Goal: Task Accomplishment & Management: Manage account settings

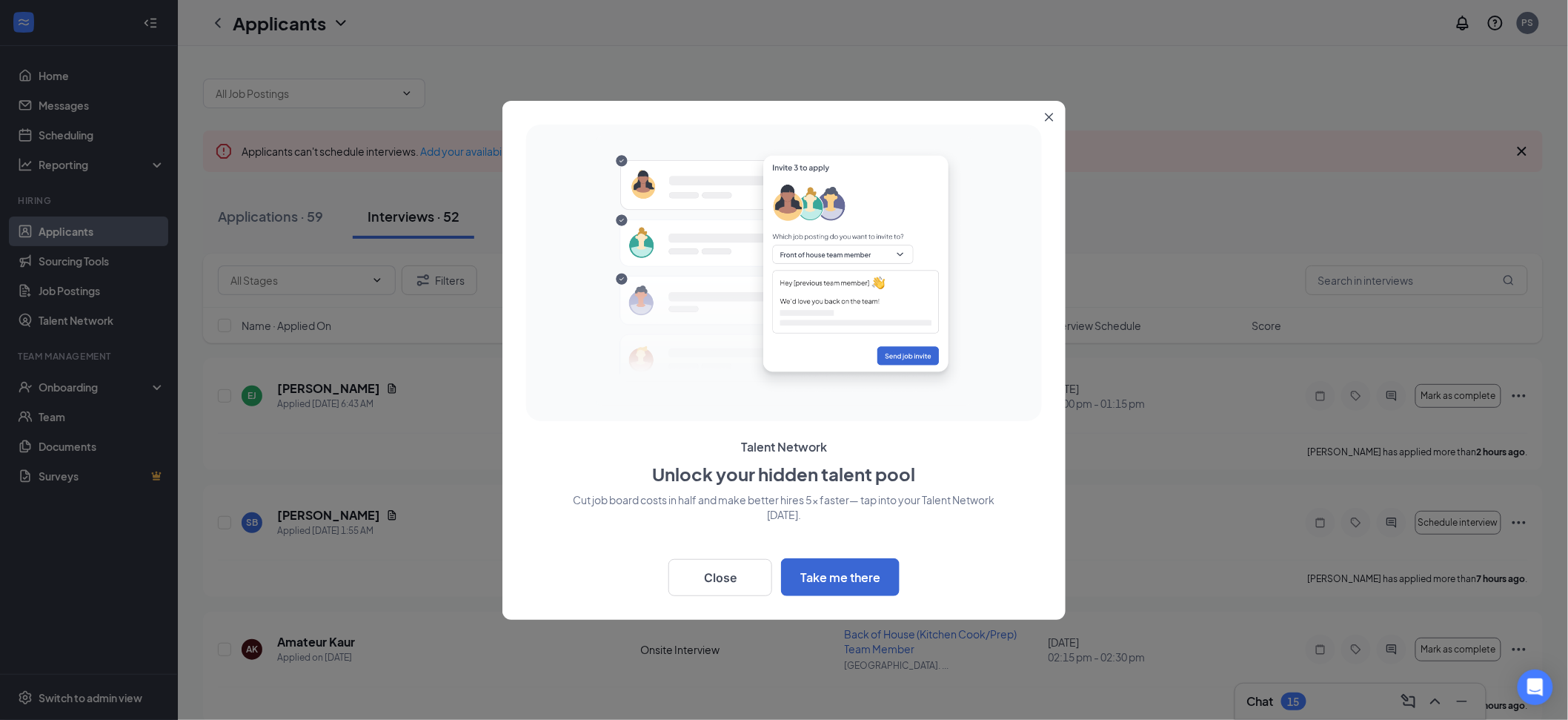
click at [1044, 113] on icon "Close" at bounding box center [1049, 117] width 8 height 9
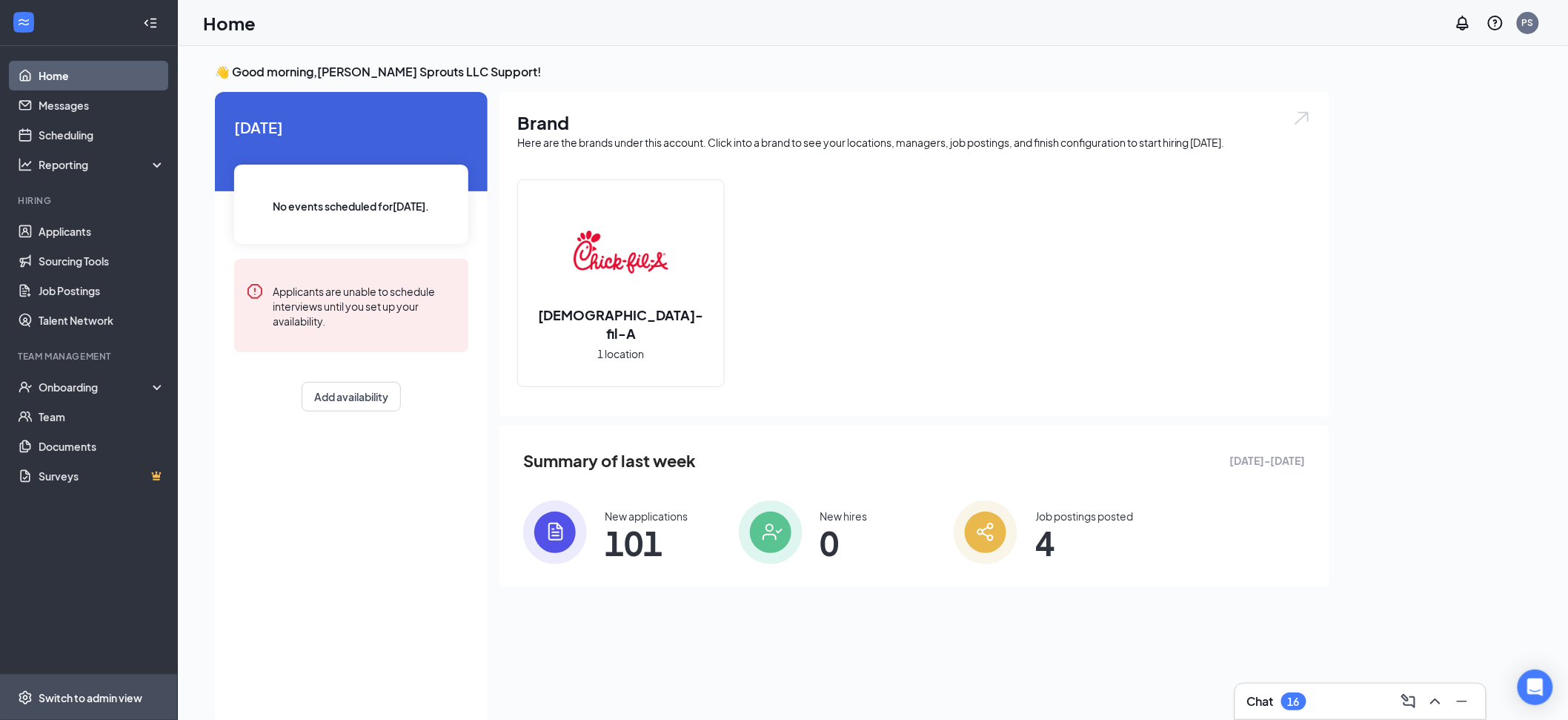
click at [88, 685] on span "Switch to admin view" at bounding box center [101, 696] width 127 height 45
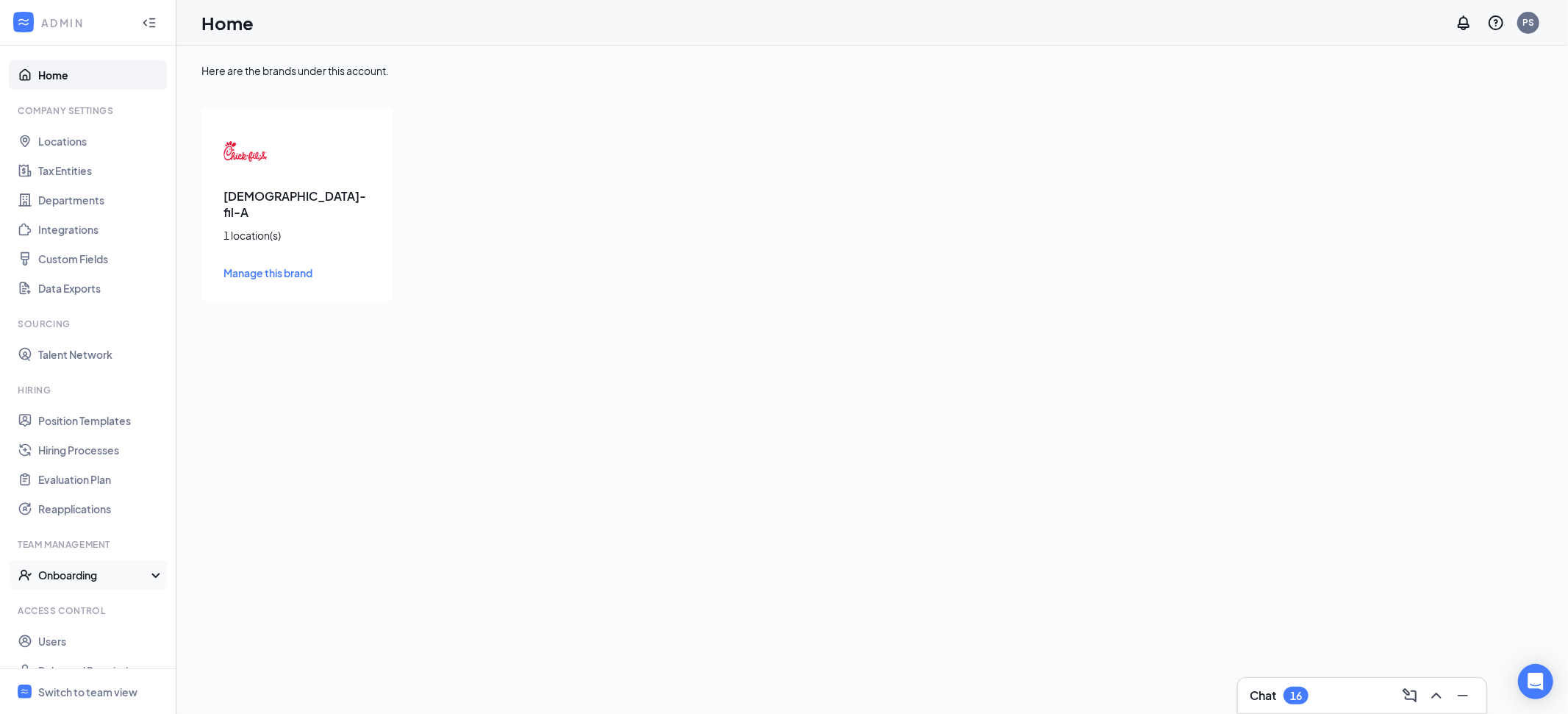
click at [104, 581] on div "Onboarding" at bounding box center [94, 574] width 113 height 14
click at [111, 604] on link "Onboarding Processes" at bounding box center [100, 604] width 126 height 30
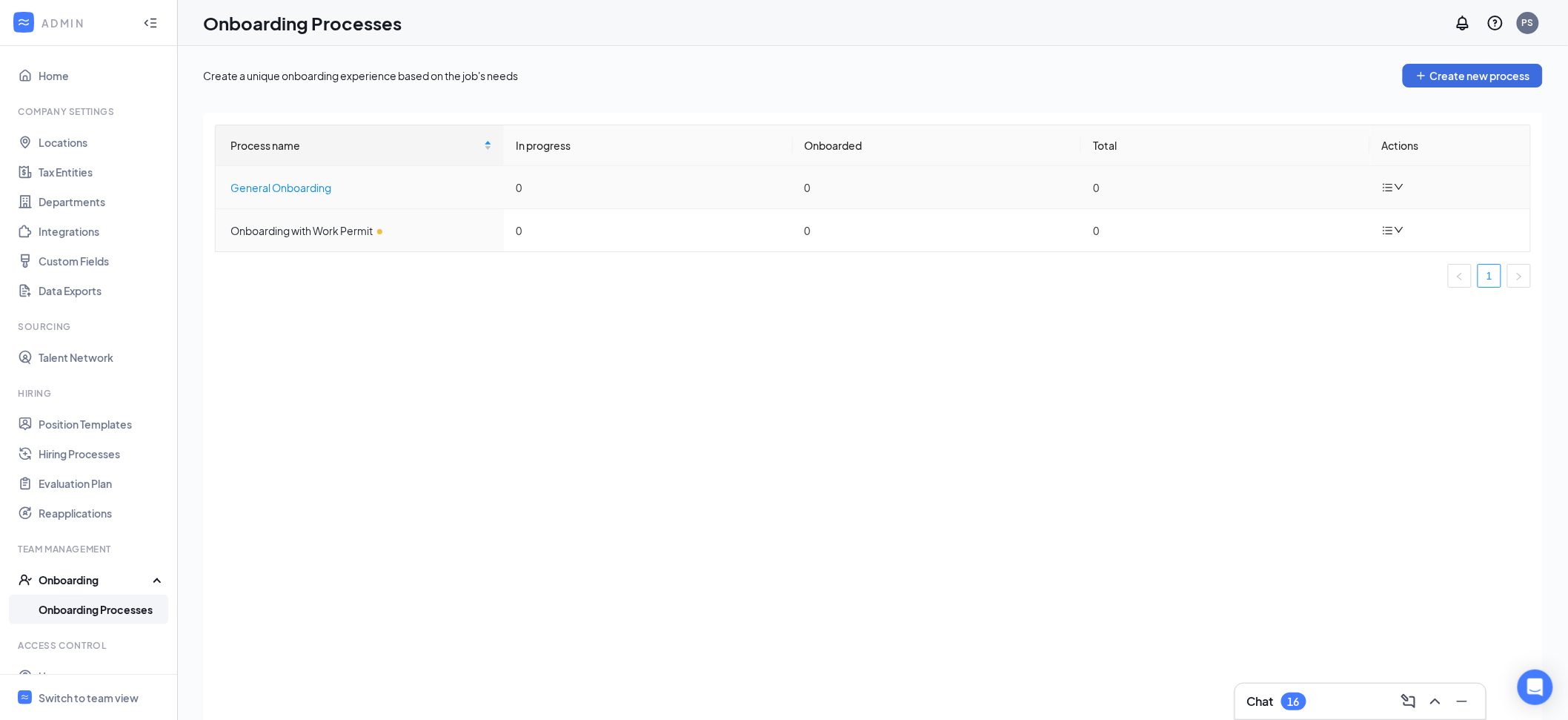
click at [277, 183] on div "General Onboarding" at bounding box center [361, 187] width 262 height 16
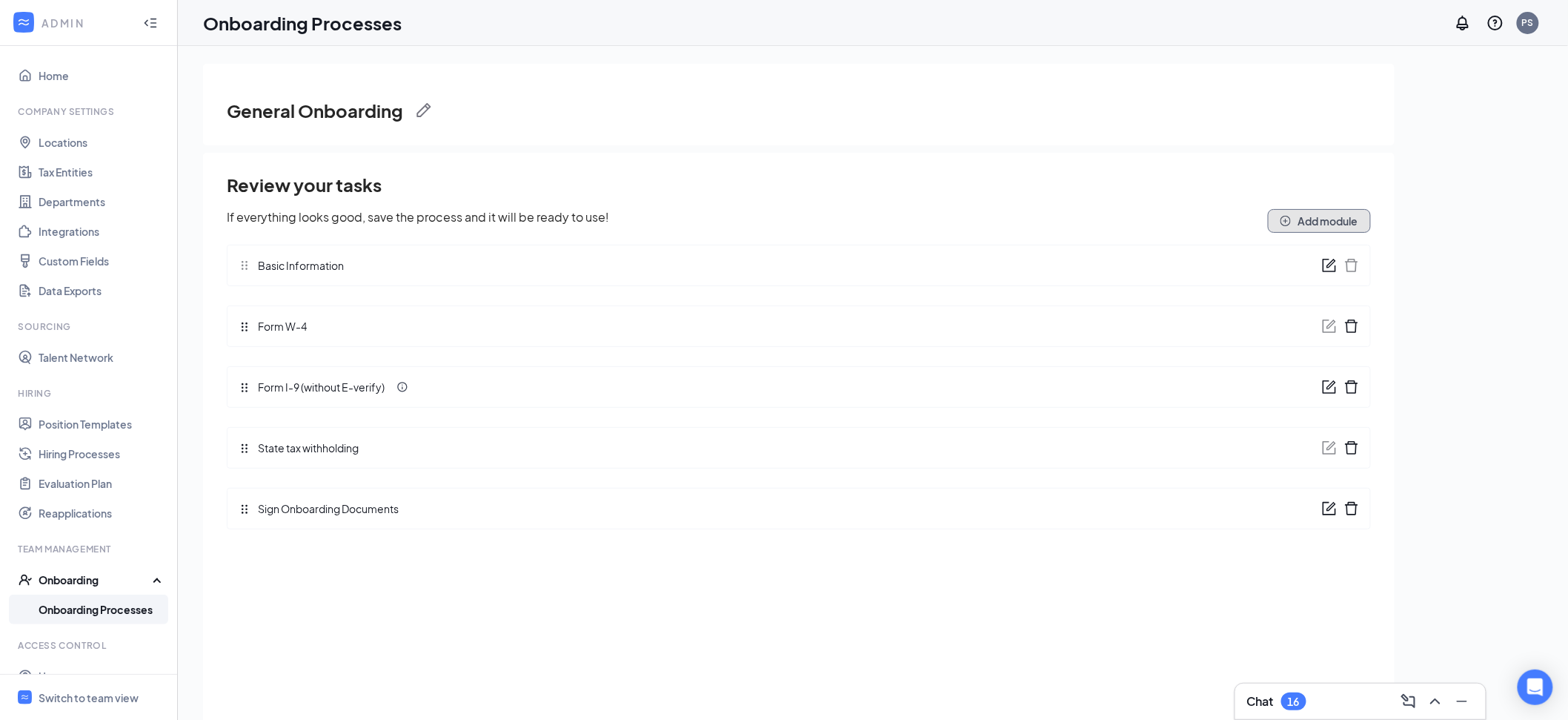
click at [1339, 220] on button "Add module" at bounding box center [1319, 221] width 103 height 24
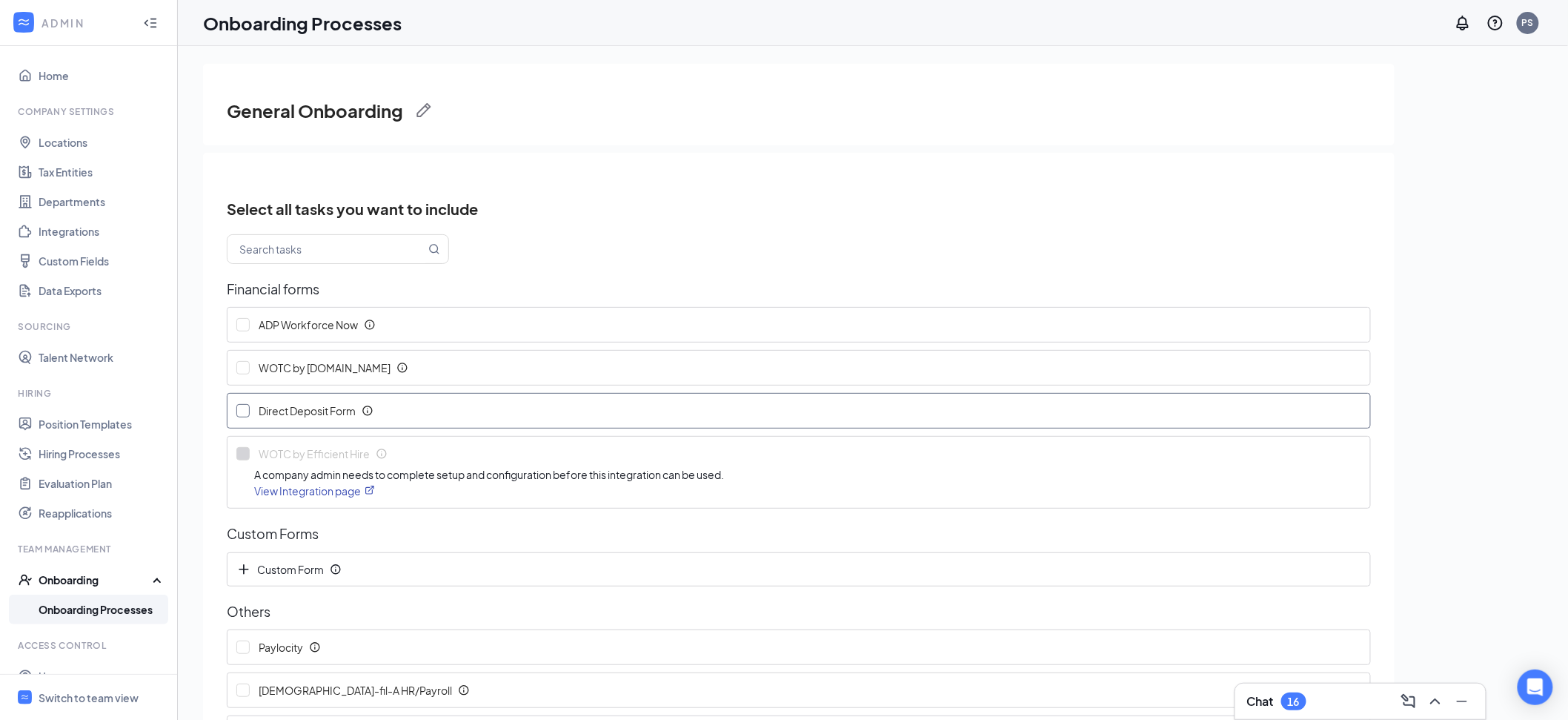
scroll to position [52, 0]
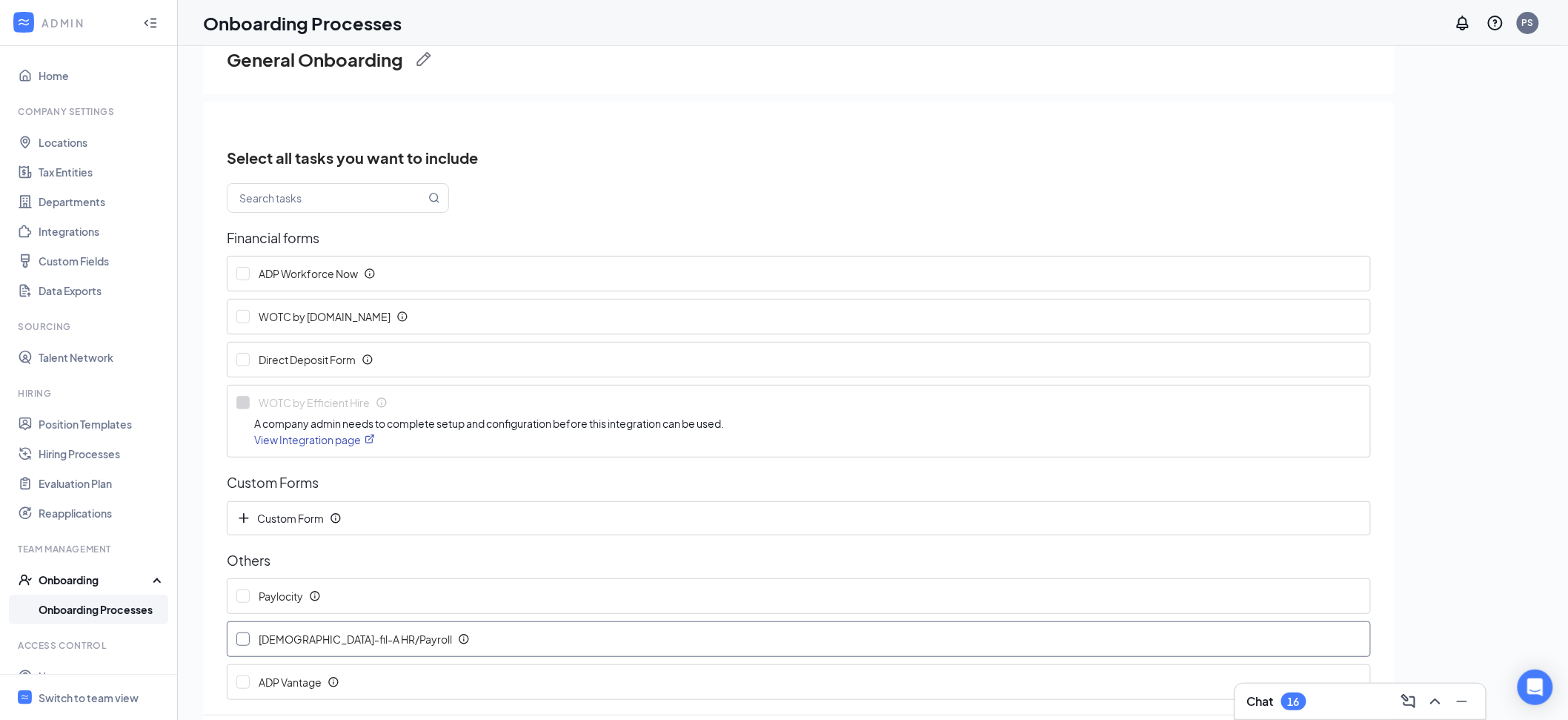
click at [289, 645] on span "Chick-fil-A HR/Payroll" at bounding box center [357, 638] width 202 height 14
click at [250, 645] on input "Chick-fil-A HR/Payroll" at bounding box center [243, 639] width 14 height 14
checkbox input "true"
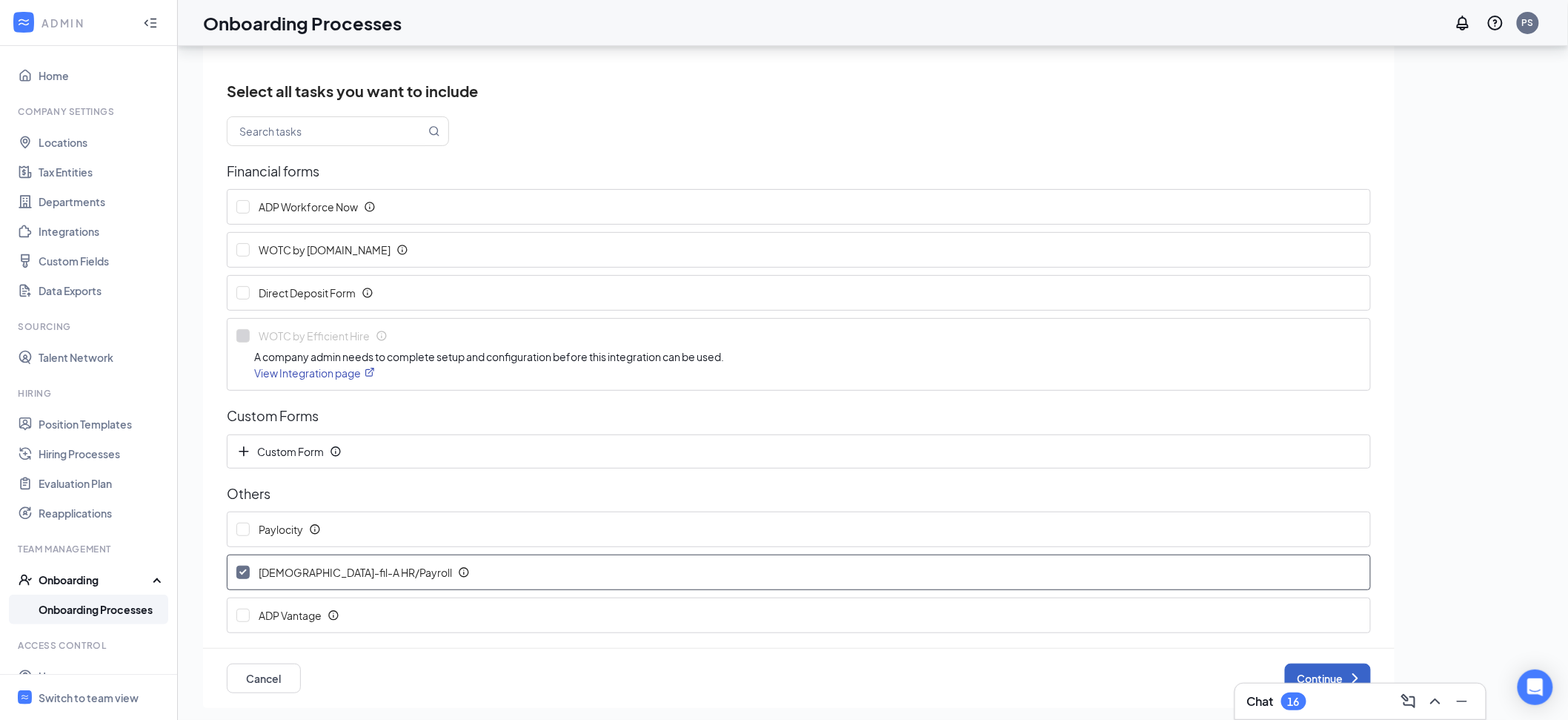
click at [1285, 668] on button "Continue" at bounding box center [1327, 677] width 86 height 30
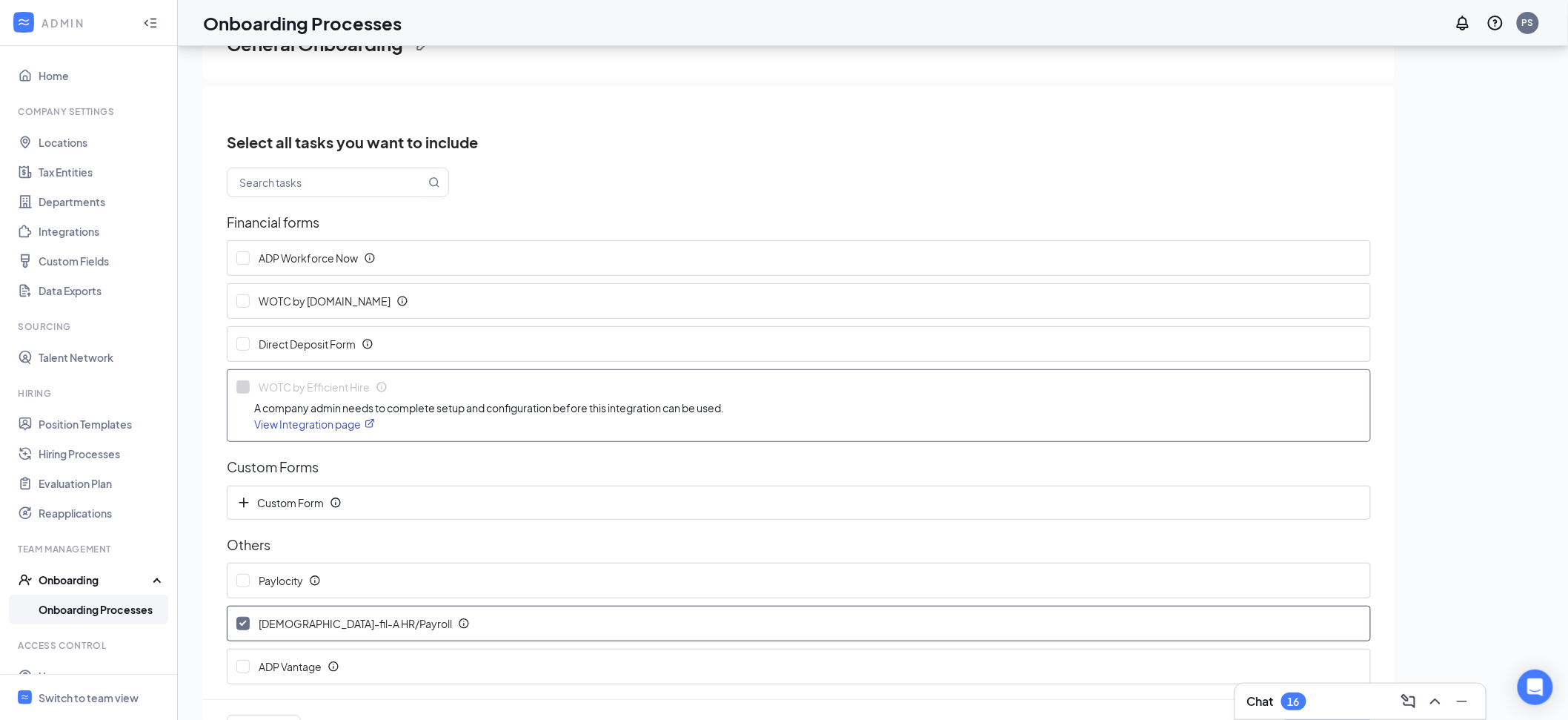
scroll to position [52, 0]
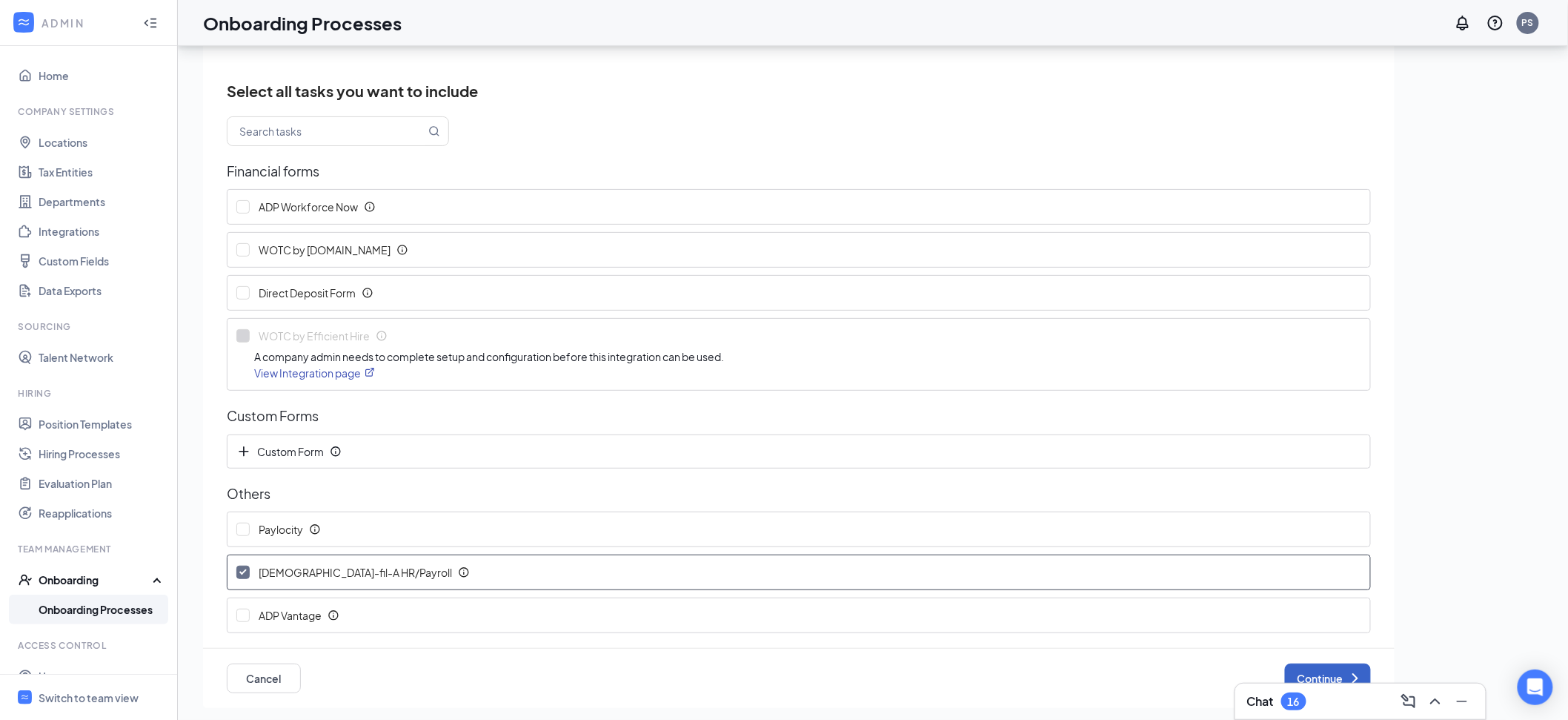
click at [1329, 678] on button "Continue" at bounding box center [1327, 677] width 86 height 30
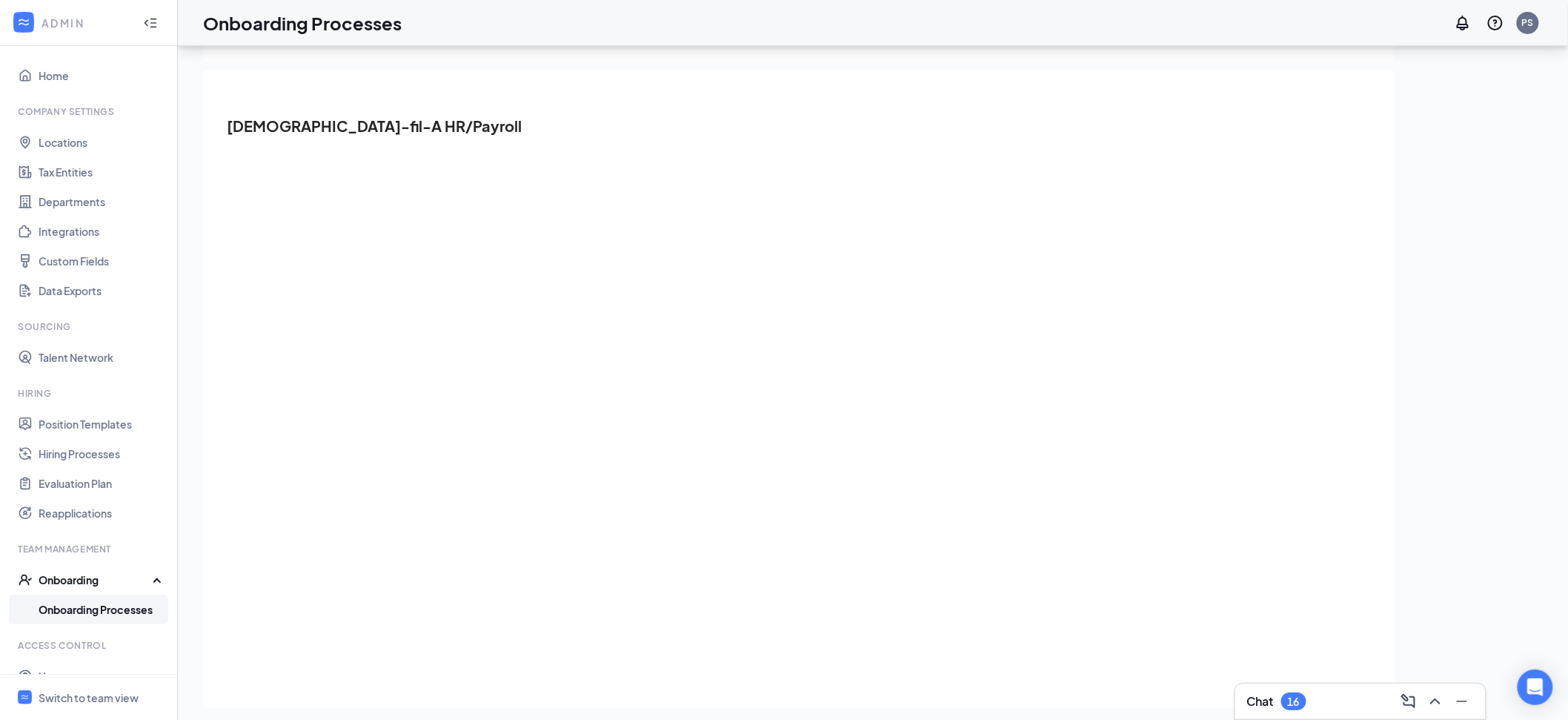
scroll to position [0, 0]
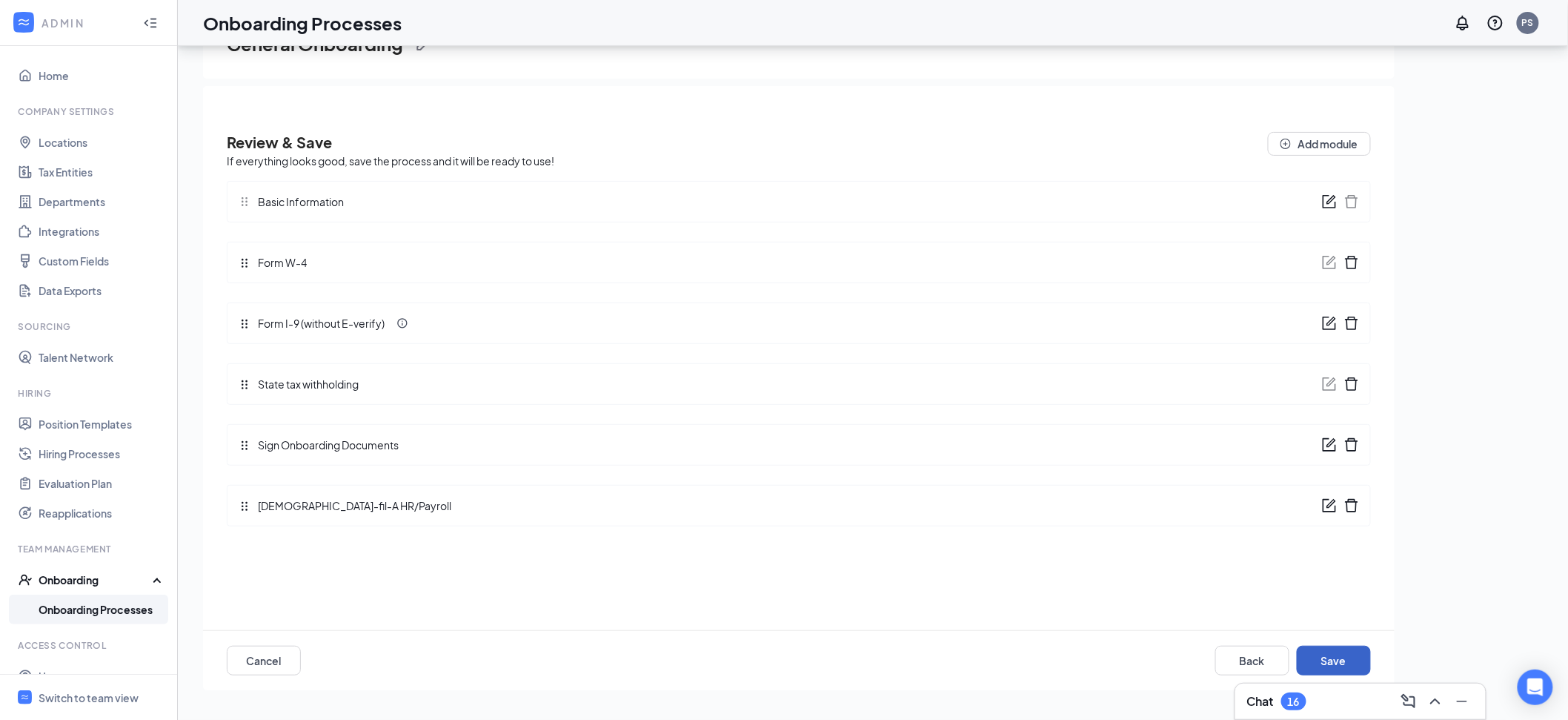
click at [1333, 645] on button "Save" at bounding box center [1333, 660] width 74 height 30
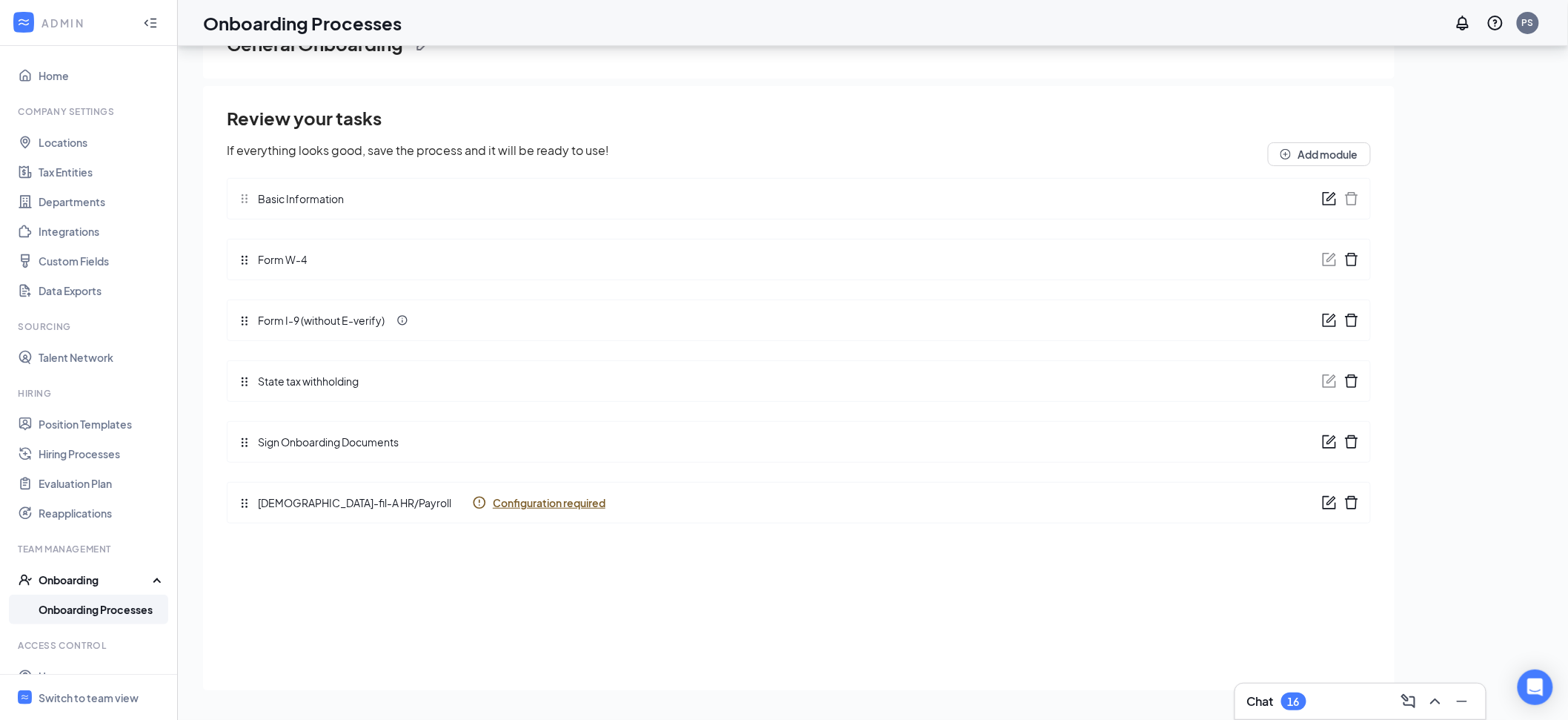
click at [860, 533] on div "Review your tasks If everything looks good, save the process and it will be rea…" at bounding box center [799, 320] width 1144 height 428
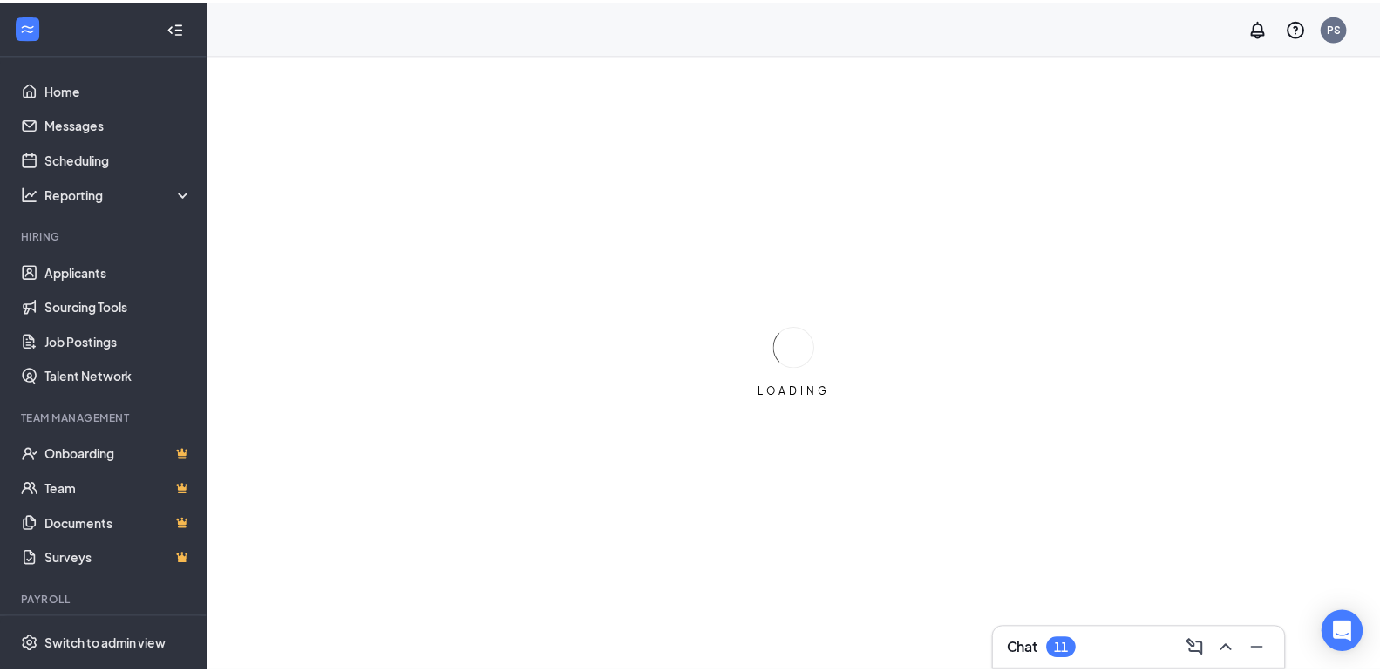
scroll to position [3, 0]
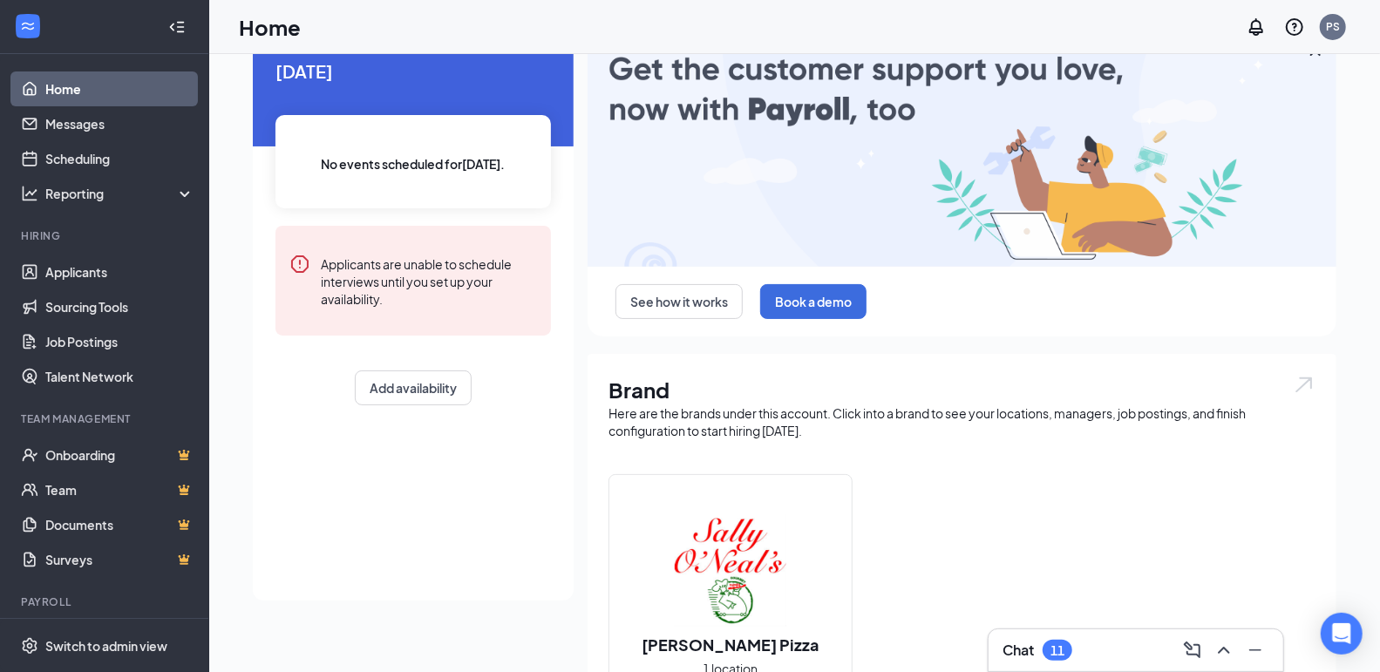
scroll to position [92, 0]
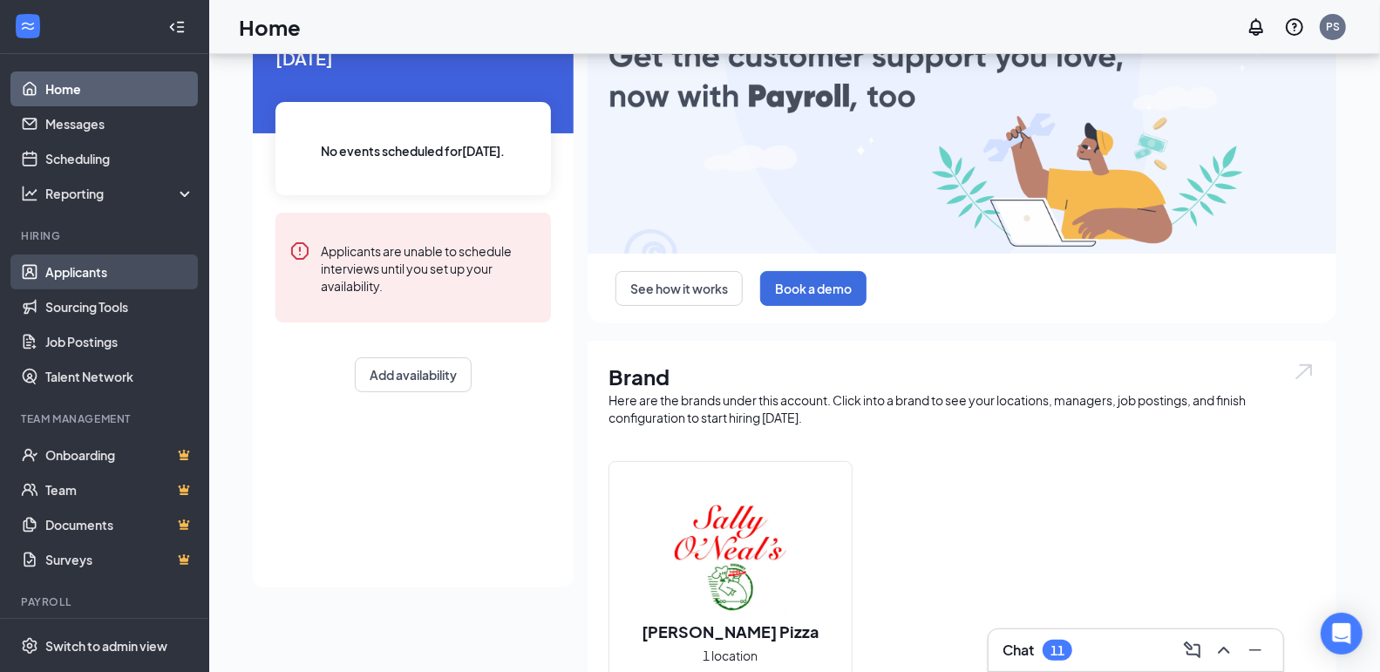
click at [93, 265] on link "Applicants" at bounding box center [119, 272] width 149 height 35
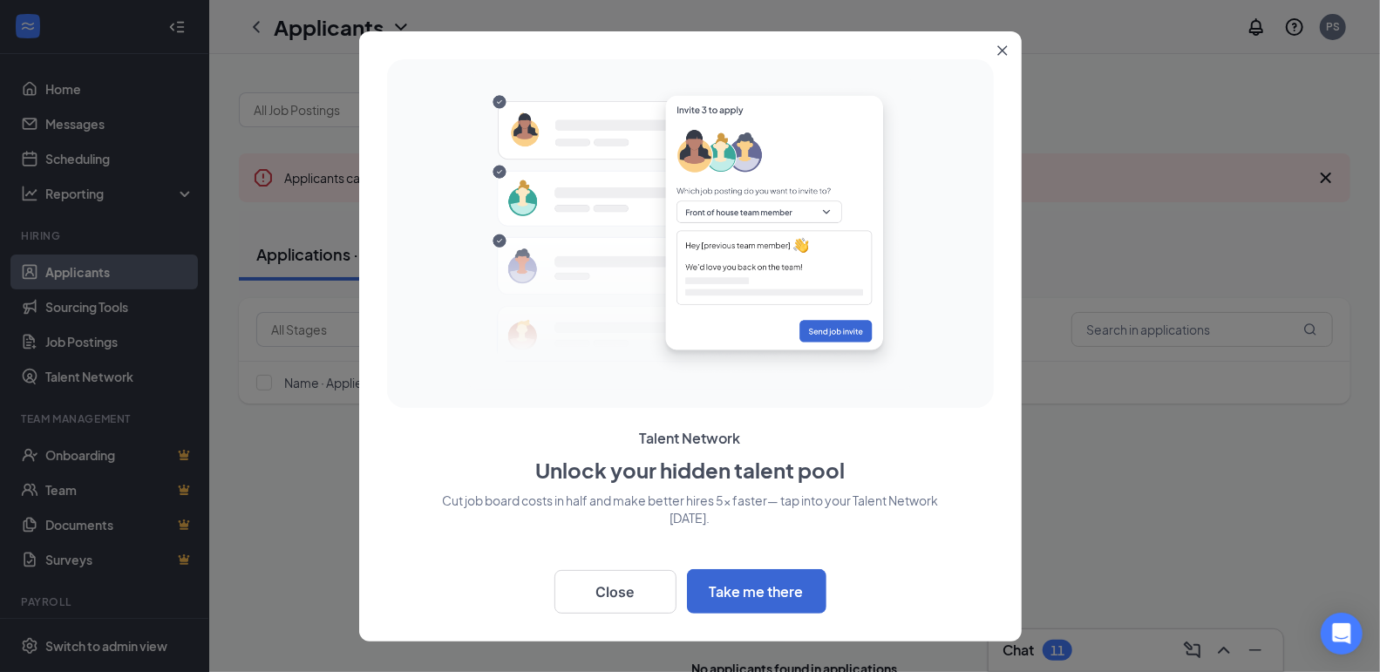
click at [1020, 57] on button "Close" at bounding box center [1006, 46] width 31 height 31
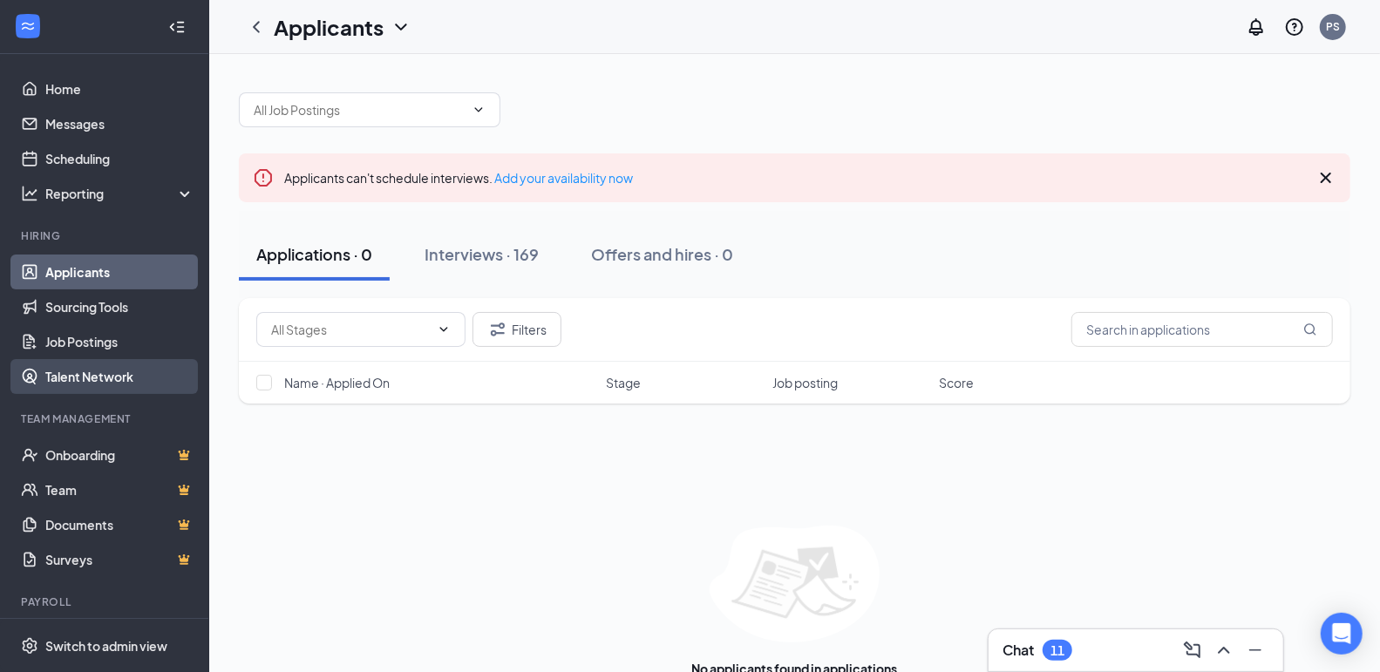
click at [161, 375] on link "Talent Network" at bounding box center [119, 376] width 149 height 35
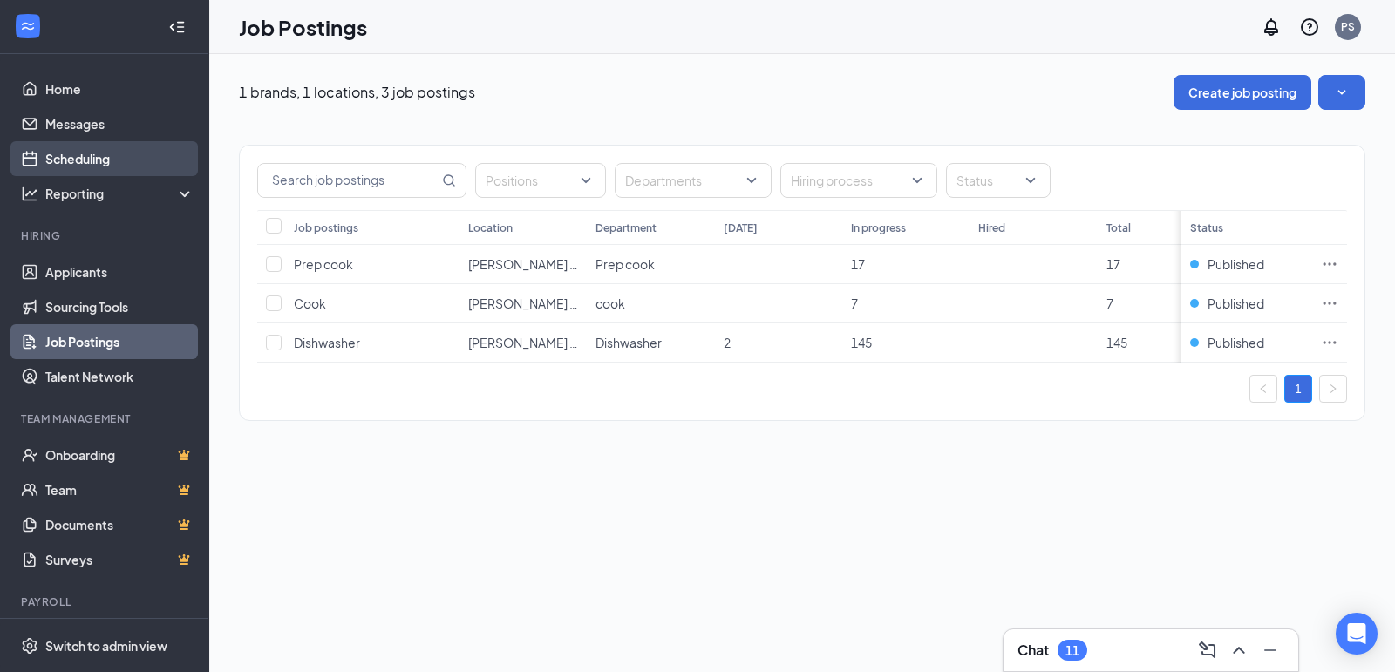
click at [126, 155] on link "Scheduling" at bounding box center [119, 158] width 149 height 35
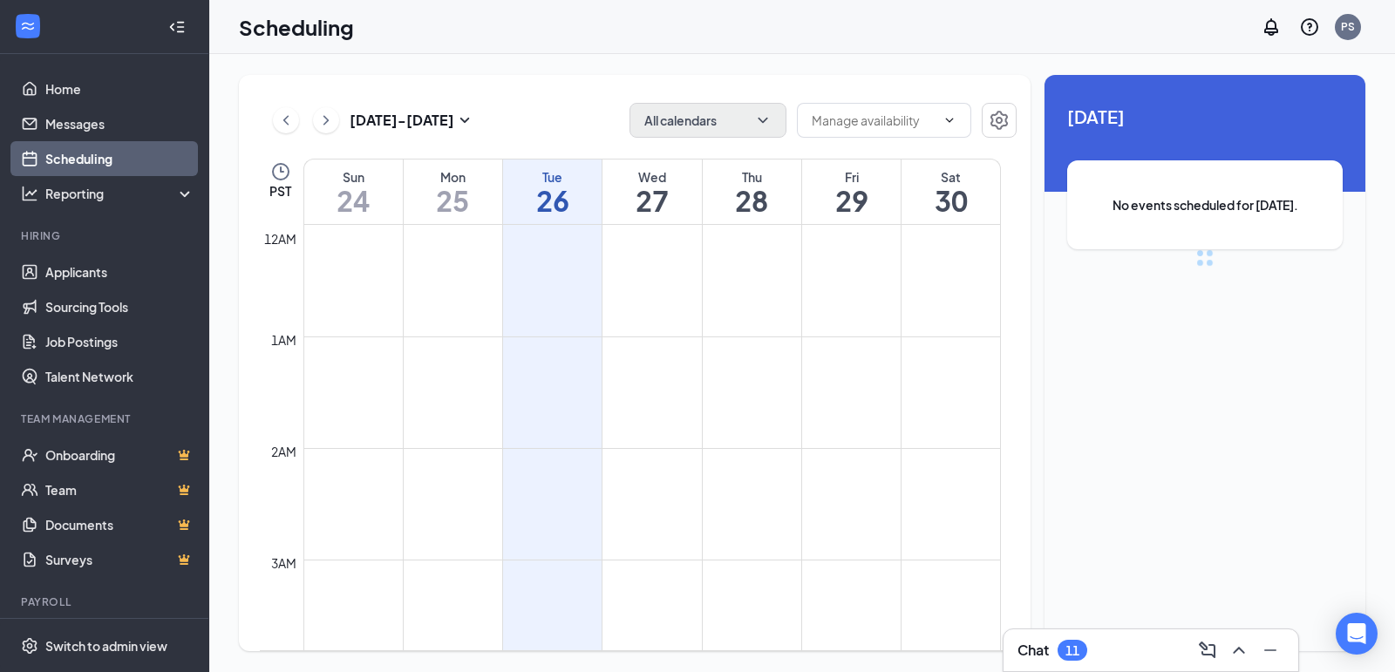
scroll to position [856, 0]
click at [725, 119] on button "All calendars" at bounding box center [708, 120] width 157 height 35
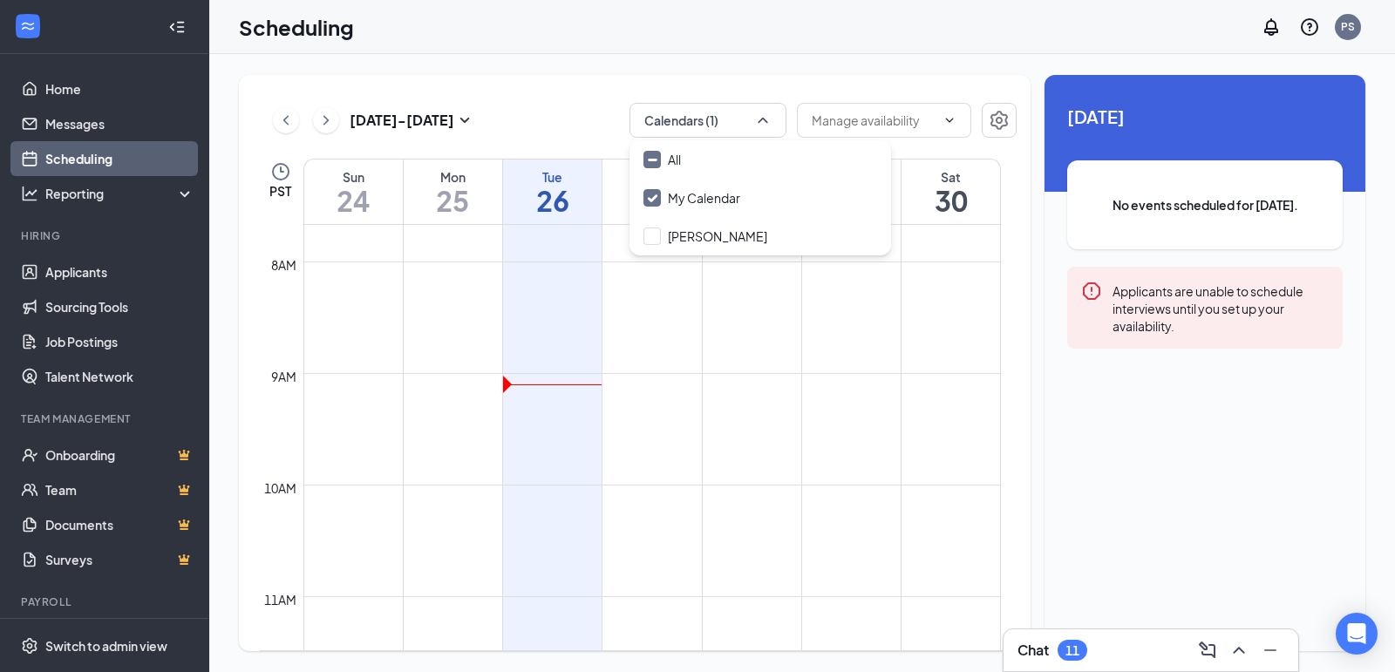
click at [724, 140] on div "All My Calendar Chad Devane" at bounding box center [761, 197] width 262 height 115
click at [721, 155] on div "All" at bounding box center [761, 159] width 262 height 38
checkbox input "true"
click at [749, 96] on div "Aug 24 - Aug 30 All calendars PST Sun 24 Mon 25 Tue 26 Wed 27 Thu 28 Fri 29 Sat…" at bounding box center [635, 363] width 792 height 576
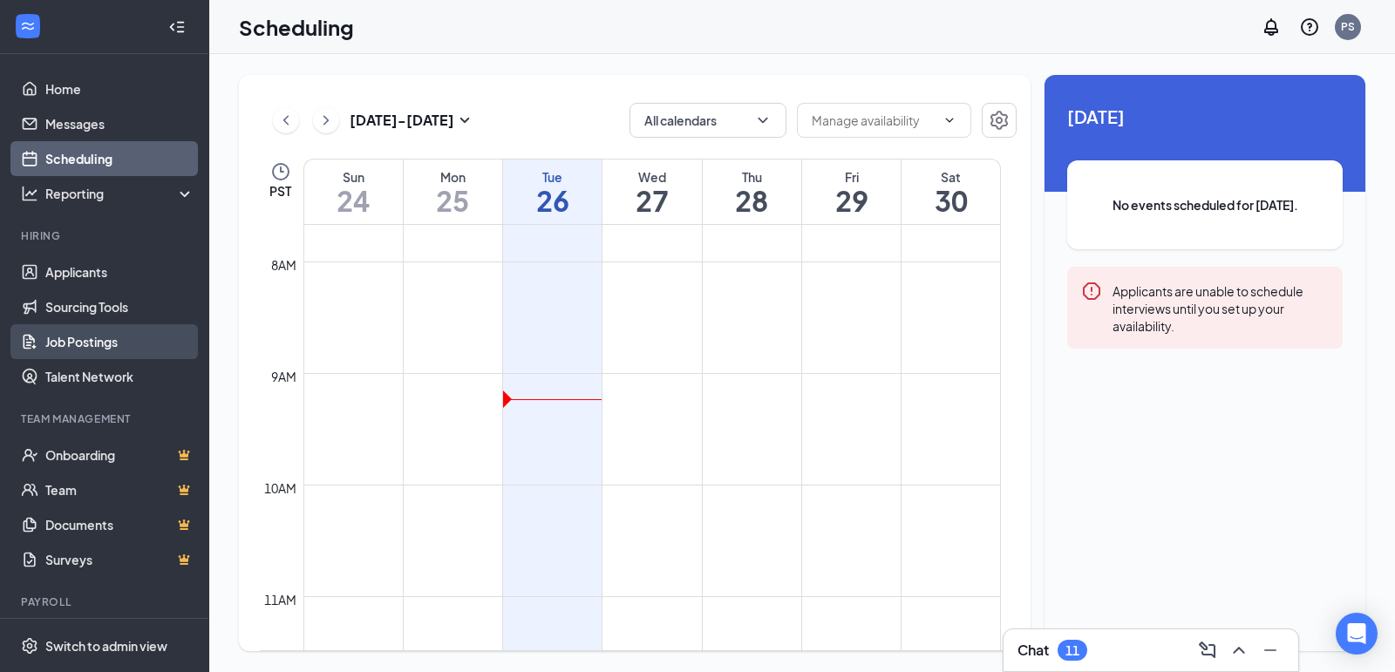
click at [126, 346] on link "Job Postings" at bounding box center [119, 341] width 149 height 35
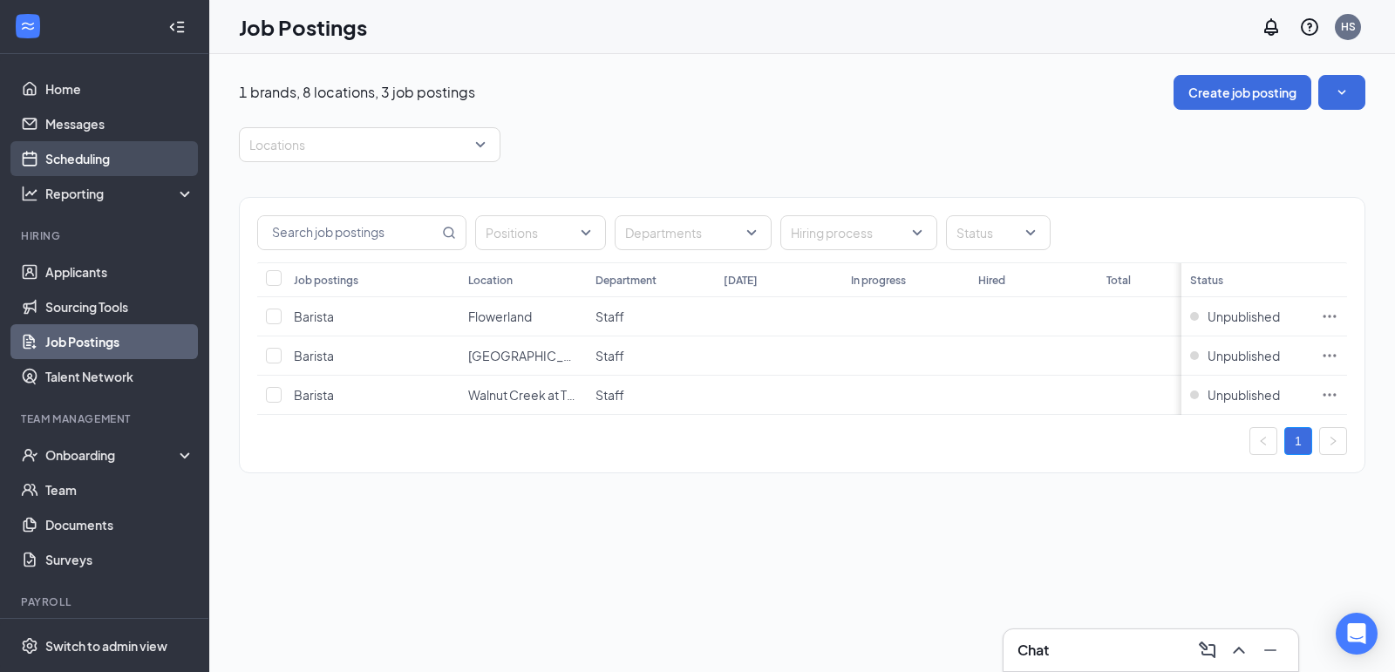
click at [167, 165] on link "Scheduling" at bounding box center [119, 158] width 149 height 35
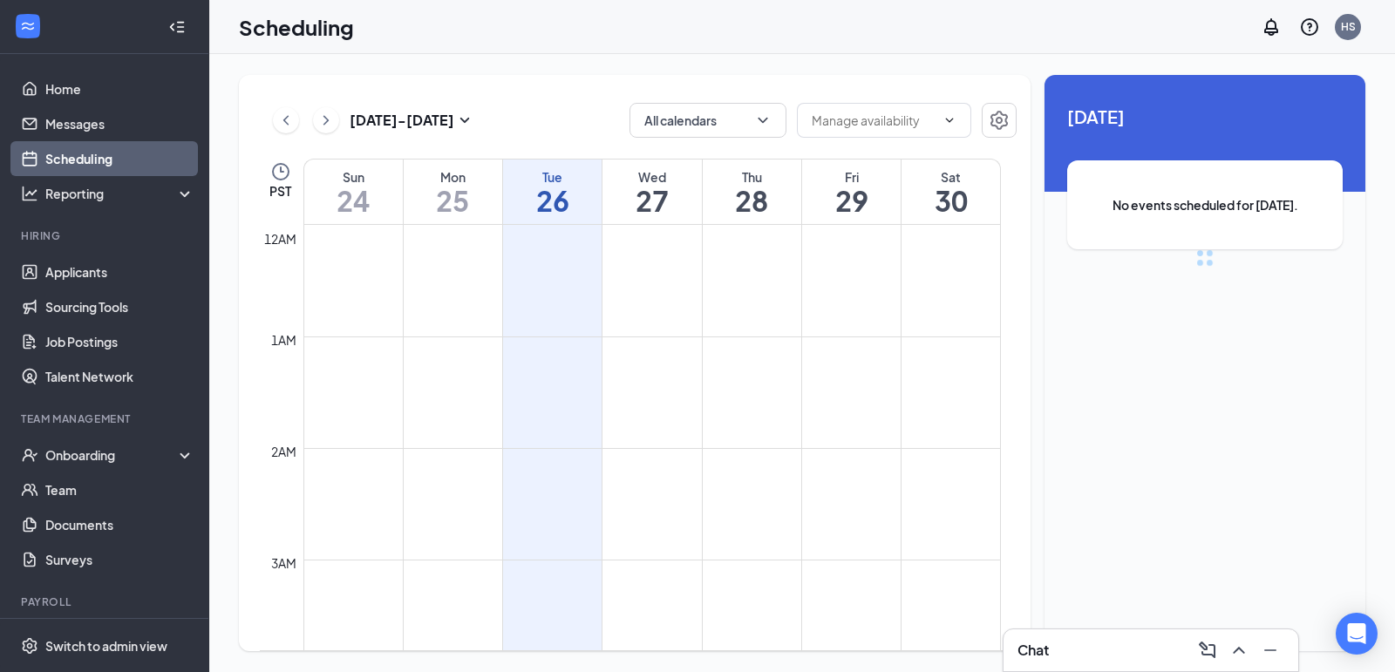
scroll to position [856, 0]
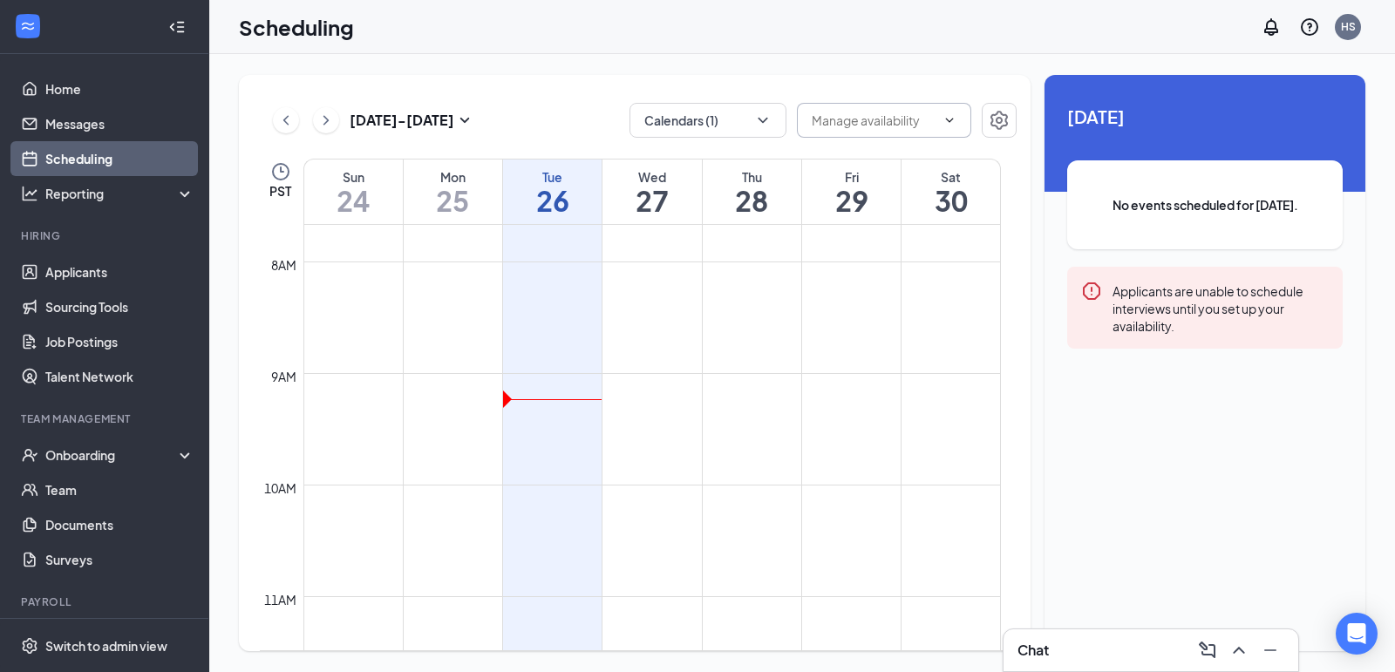
click at [804, 111] on span at bounding box center [884, 120] width 174 height 35
click at [786, 114] on button "Calendars (1)" at bounding box center [708, 120] width 157 height 35
click at [760, 160] on div "All" at bounding box center [761, 159] width 262 height 38
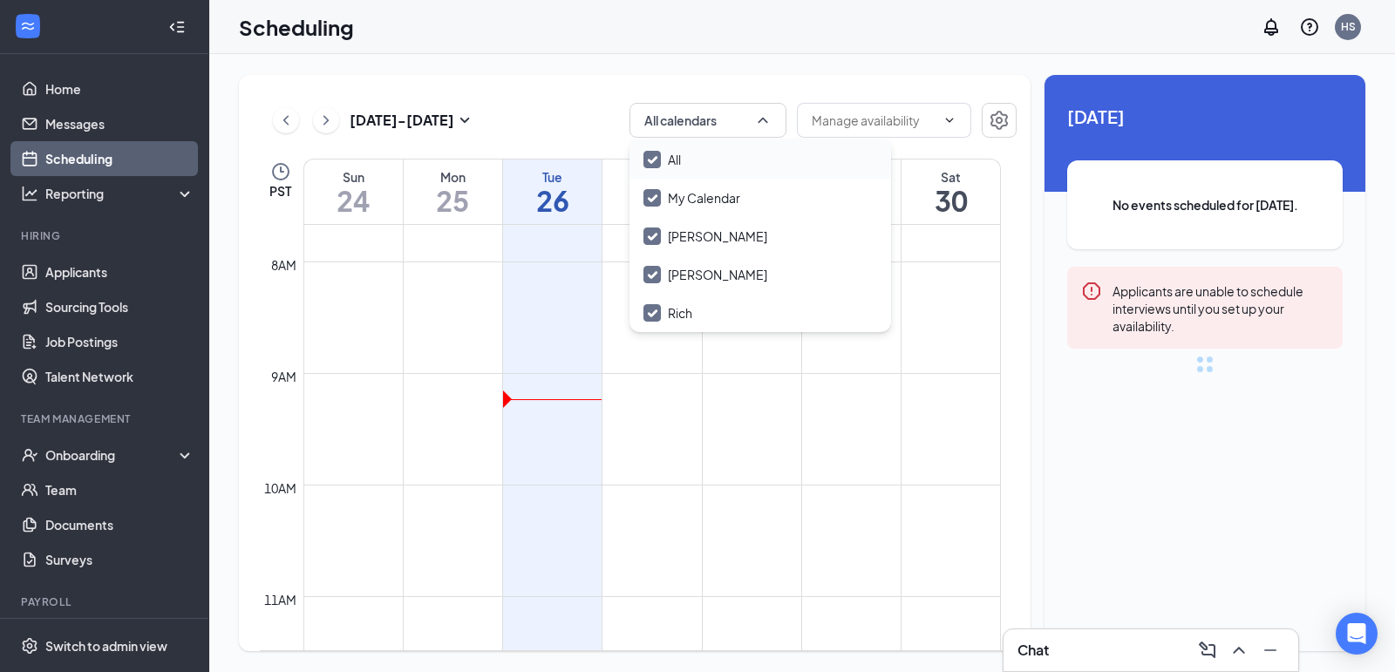
checkbox input "true"
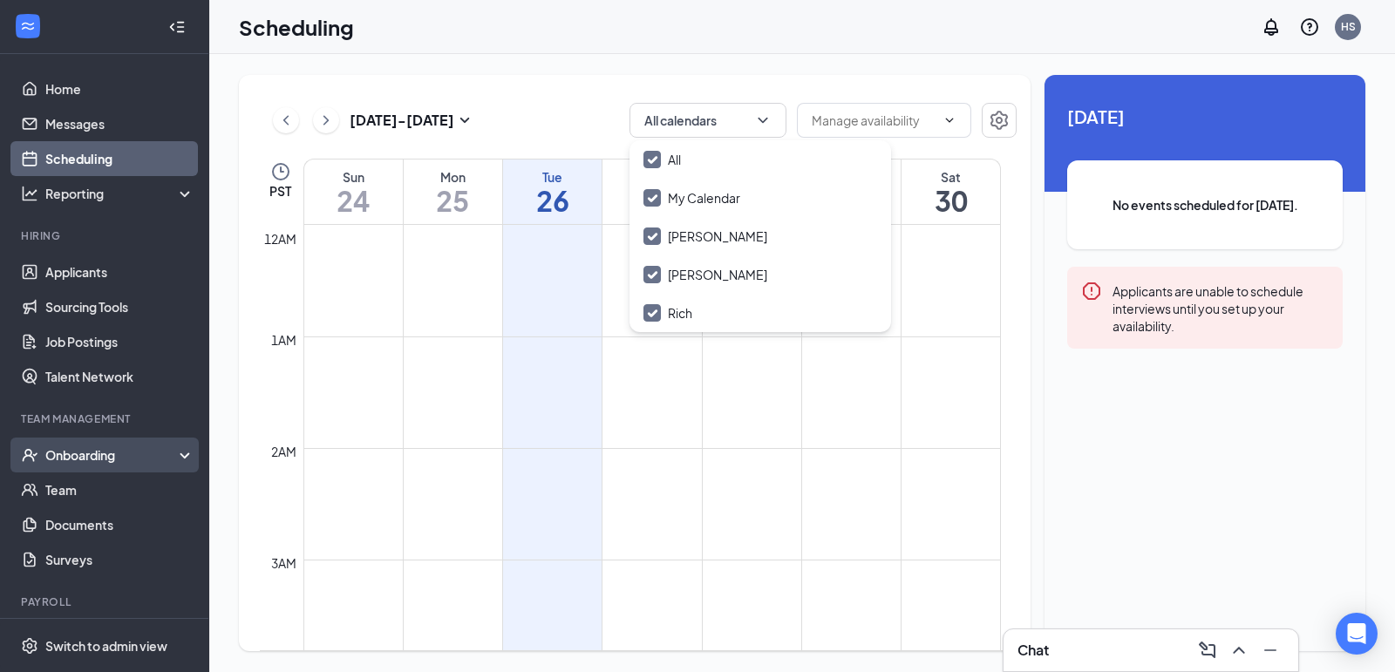
click at [106, 460] on div "Onboarding" at bounding box center [112, 454] width 134 height 17
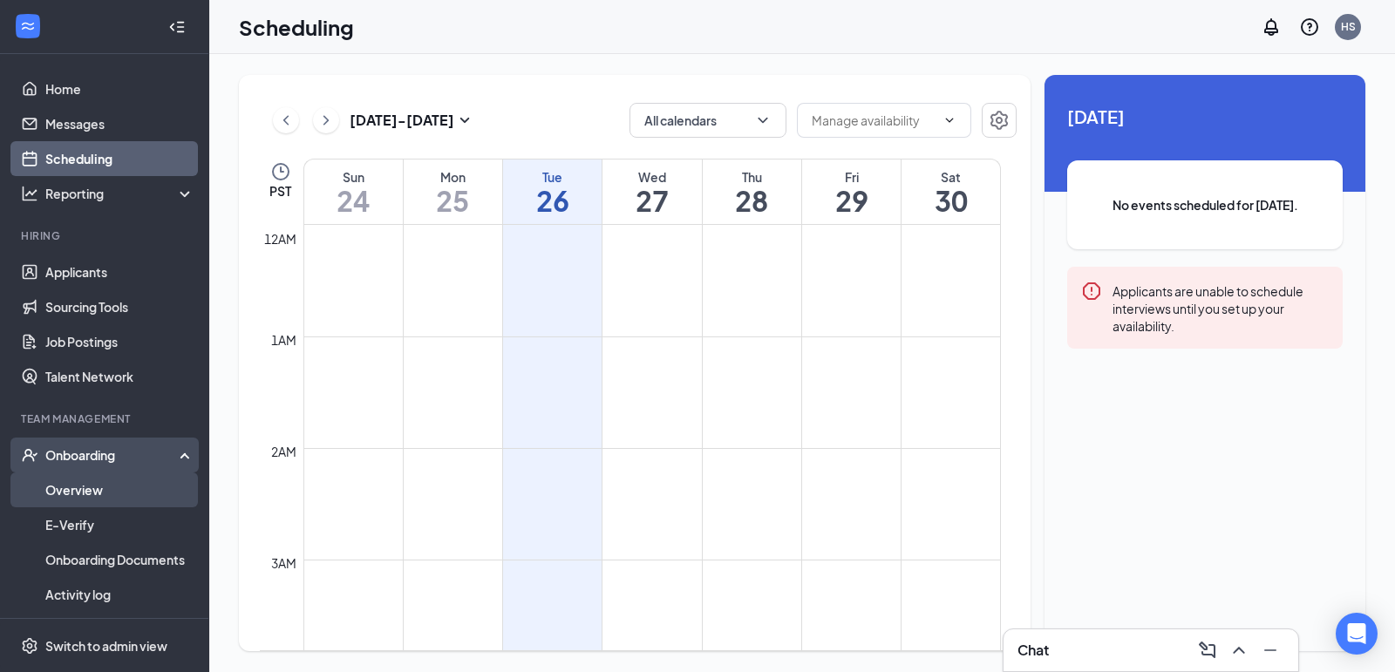
click at [105, 494] on link "Overview" at bounding box center [119, 490] width 149 height 35
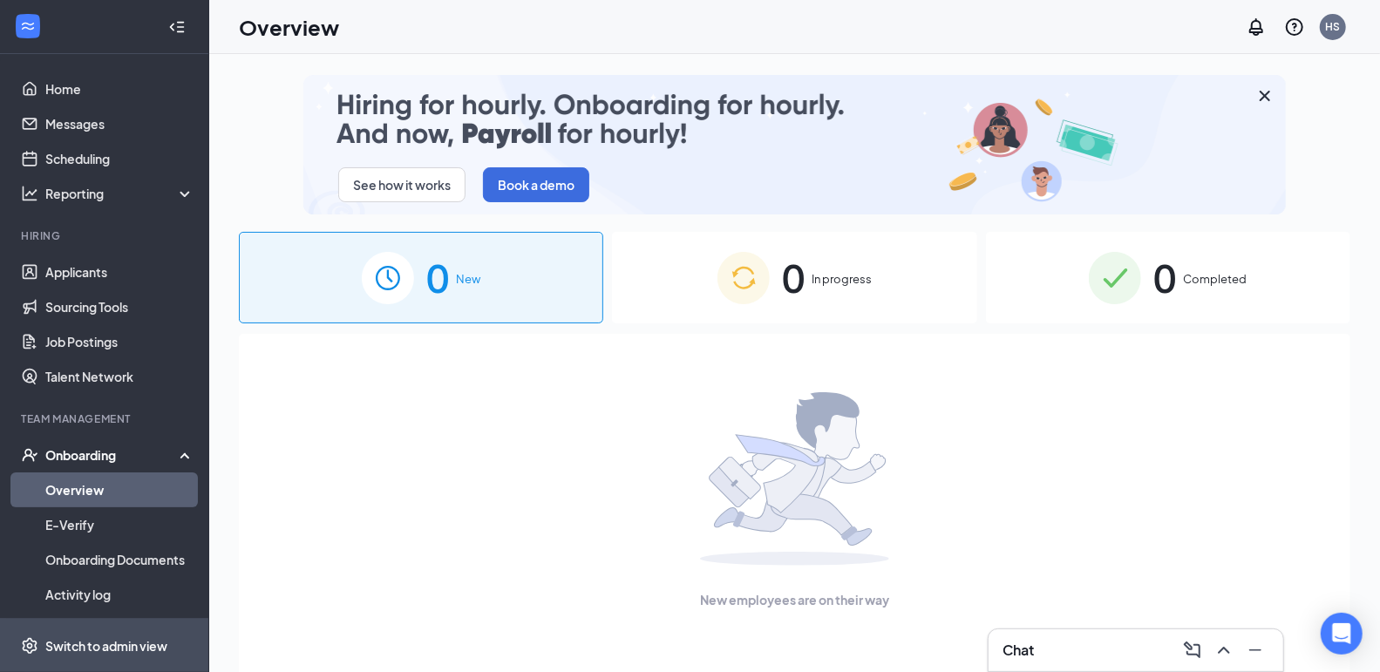
click at [133, 641] on div "Switch to admin view" at bounding box center [106, 645] width 122 height 17
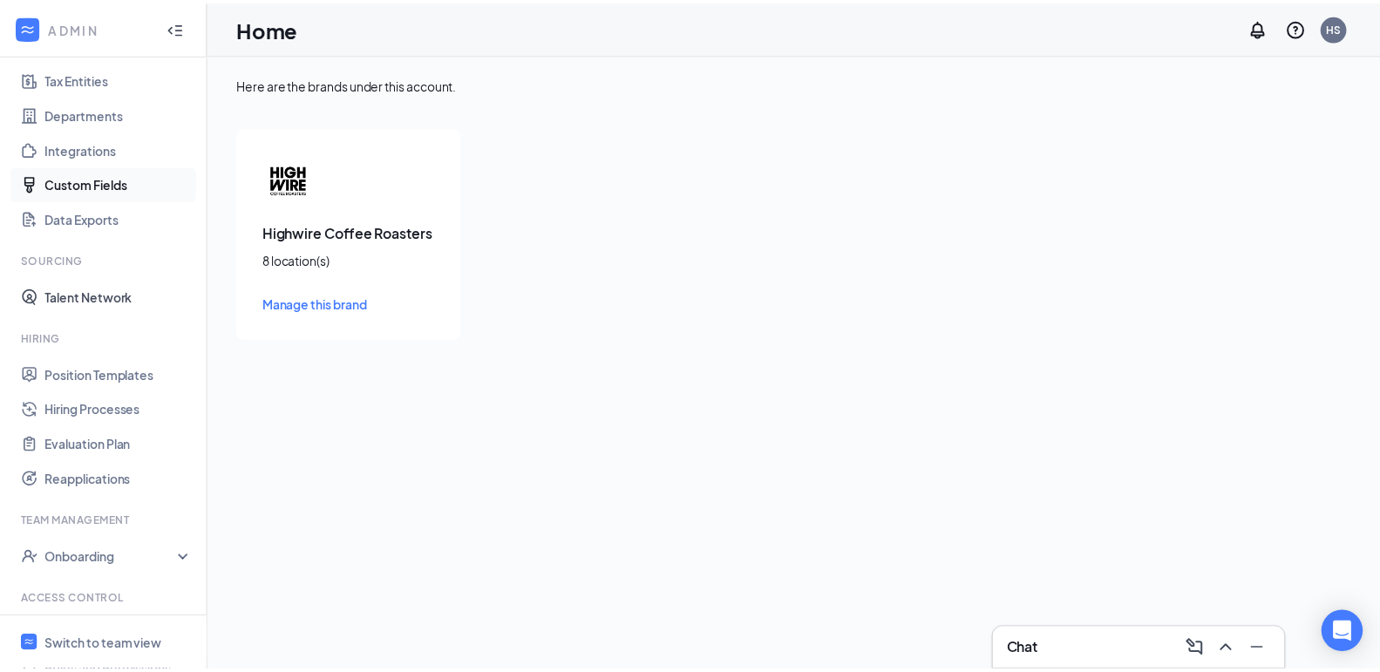
scroll to position [145, 0]
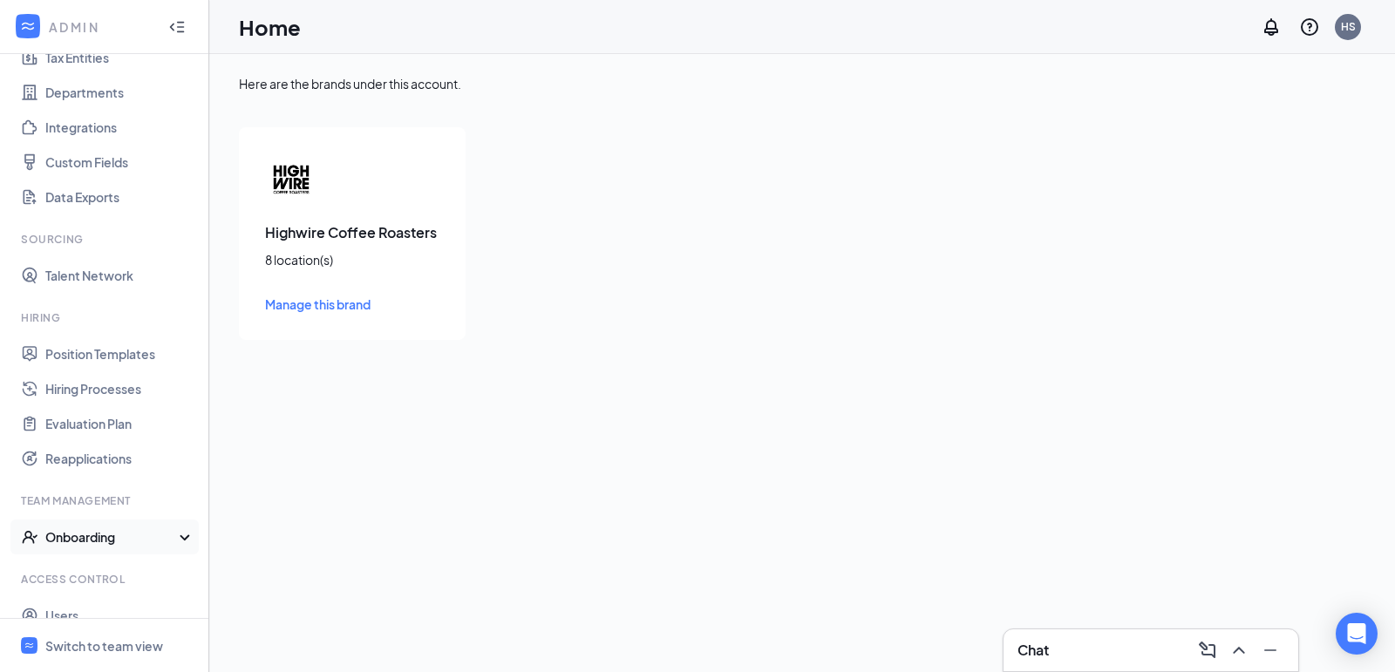
click at [94, 533] on div "Onboarding" at bounding box center [112, 536] width 134 height 17
click at [94, 560] on link "Onboarding Processes" at bounding box center [119, 572] width 149 height 35
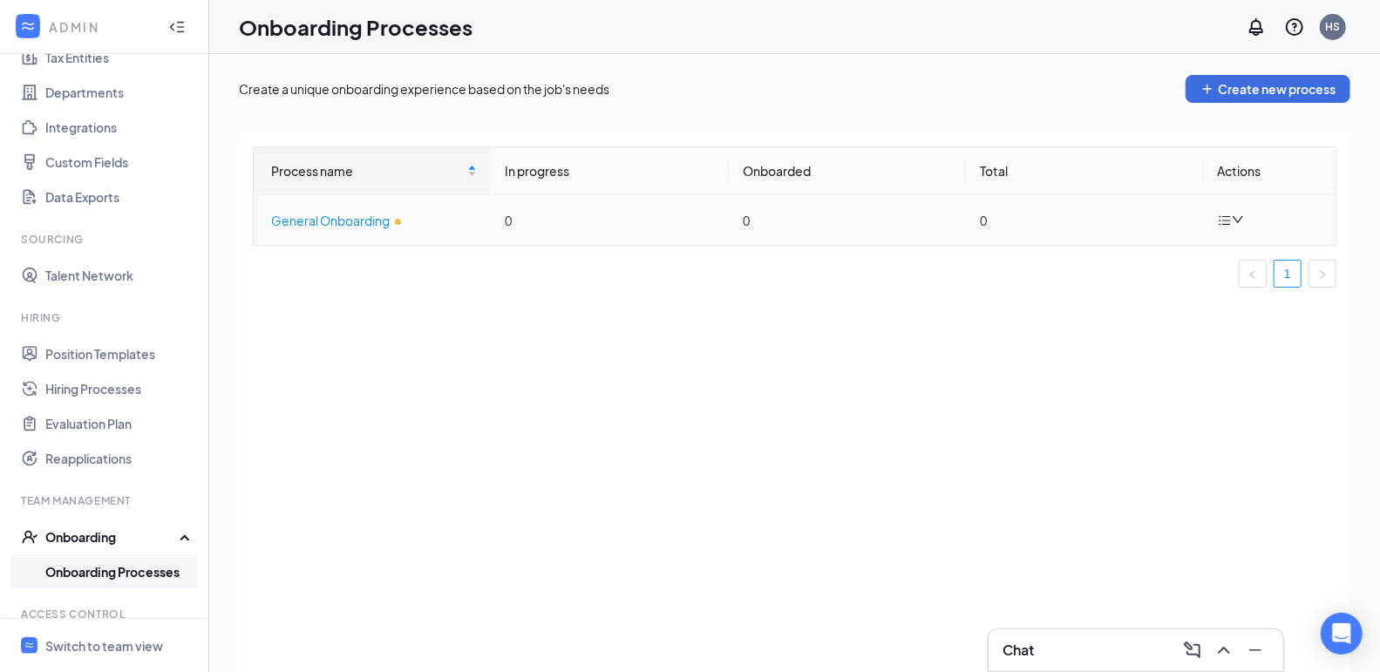
click at [364, 222] on div "General Onboarding" at bounding box center [374, 220] width 206 height 19
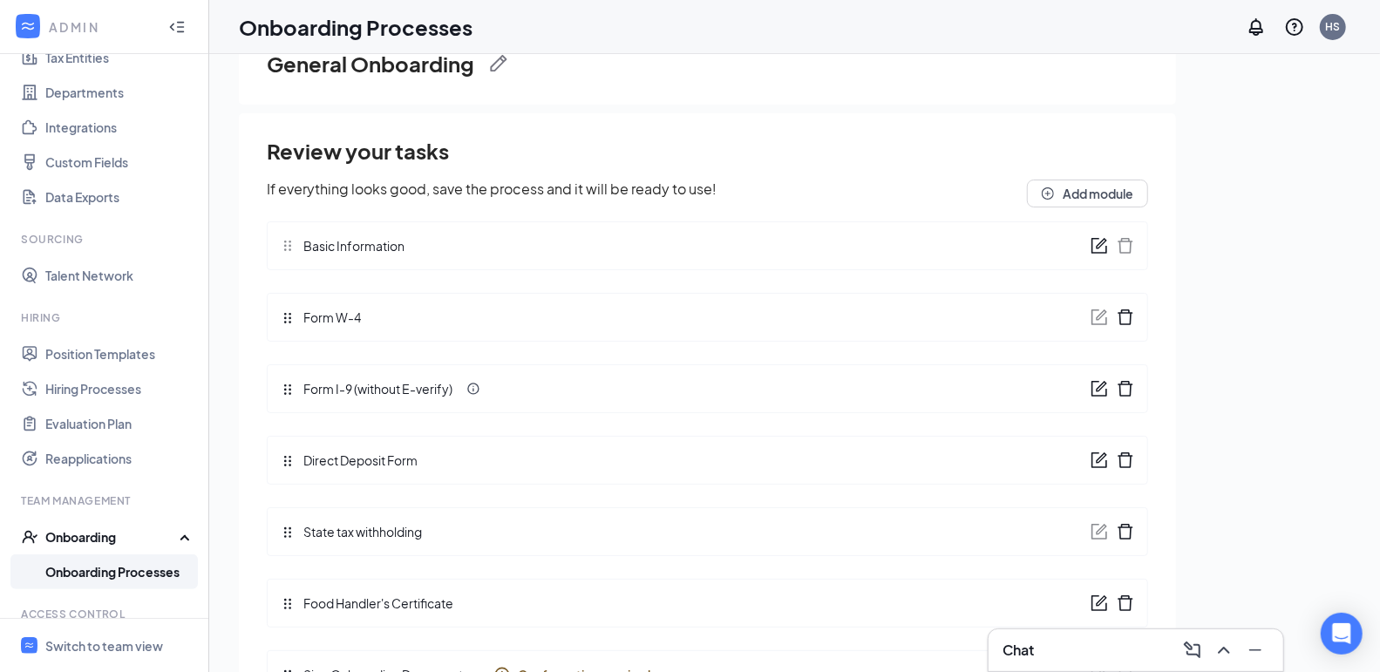
scroll to position [78, 0]
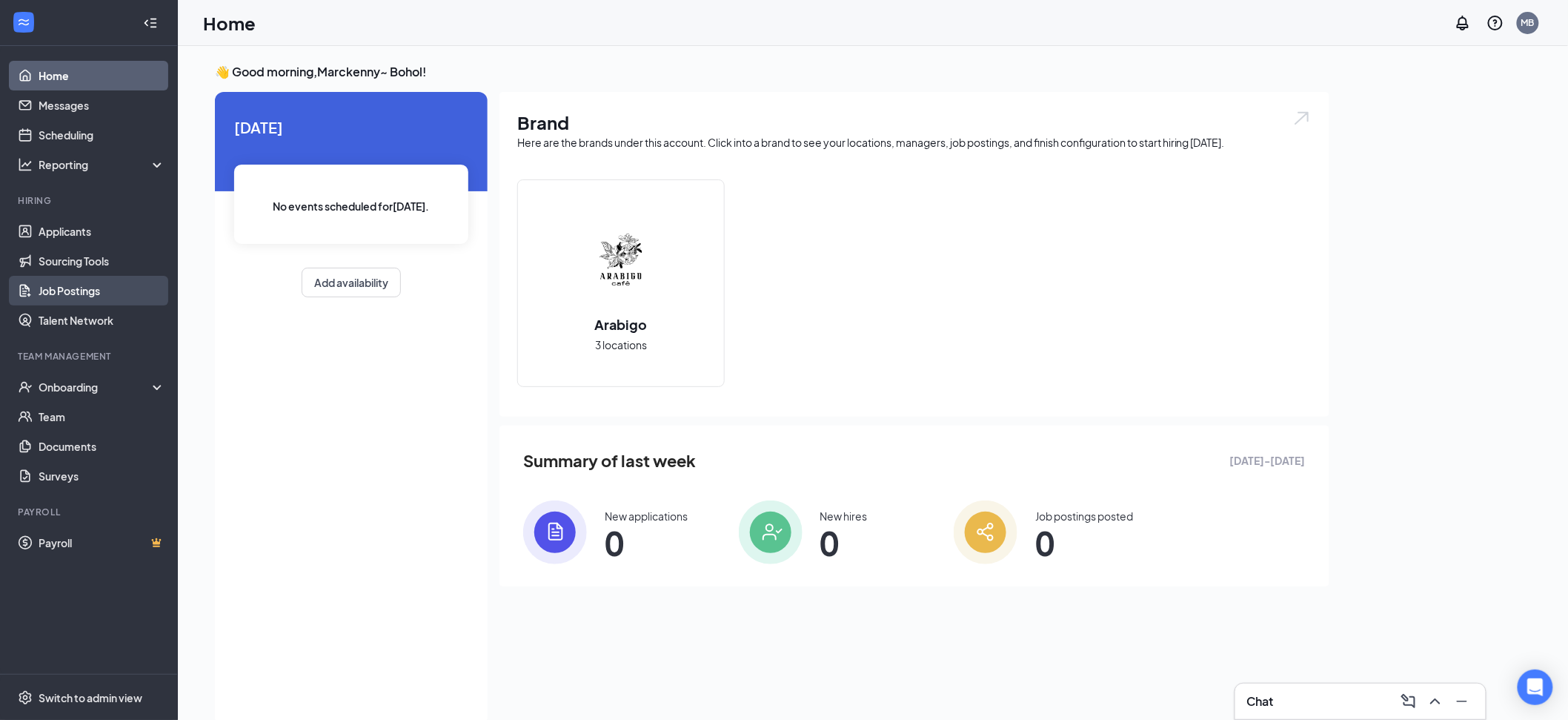
click at [71, 291] on link "Job Postings" at bounding box center [101, 290] width 127 height 30
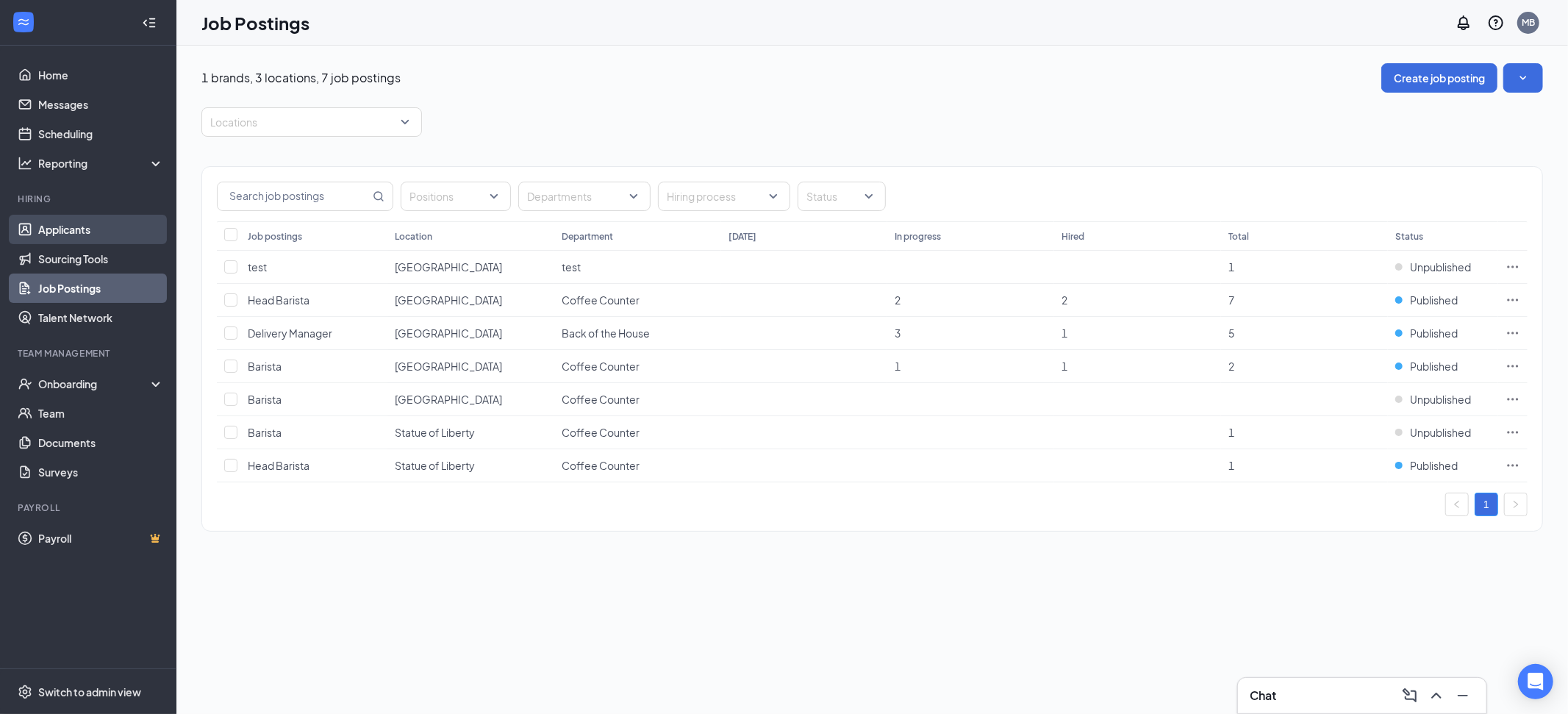
click at [56, 217] on link "Applicants" at bounding box center [100, 229] width 126 height 30
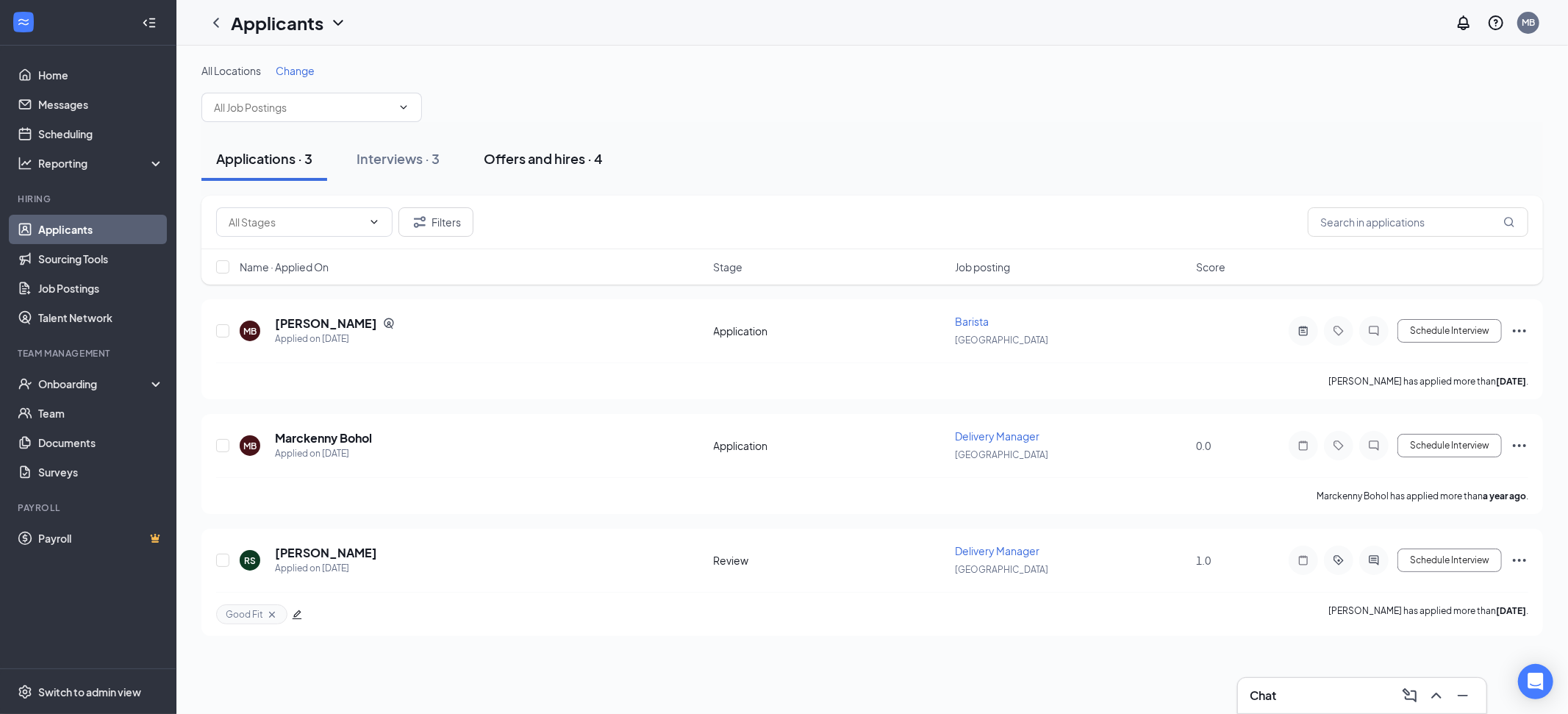
click at [606, 153] on button "Offers and hires · 4" at bounding box center [543, 158] width 148 height 44
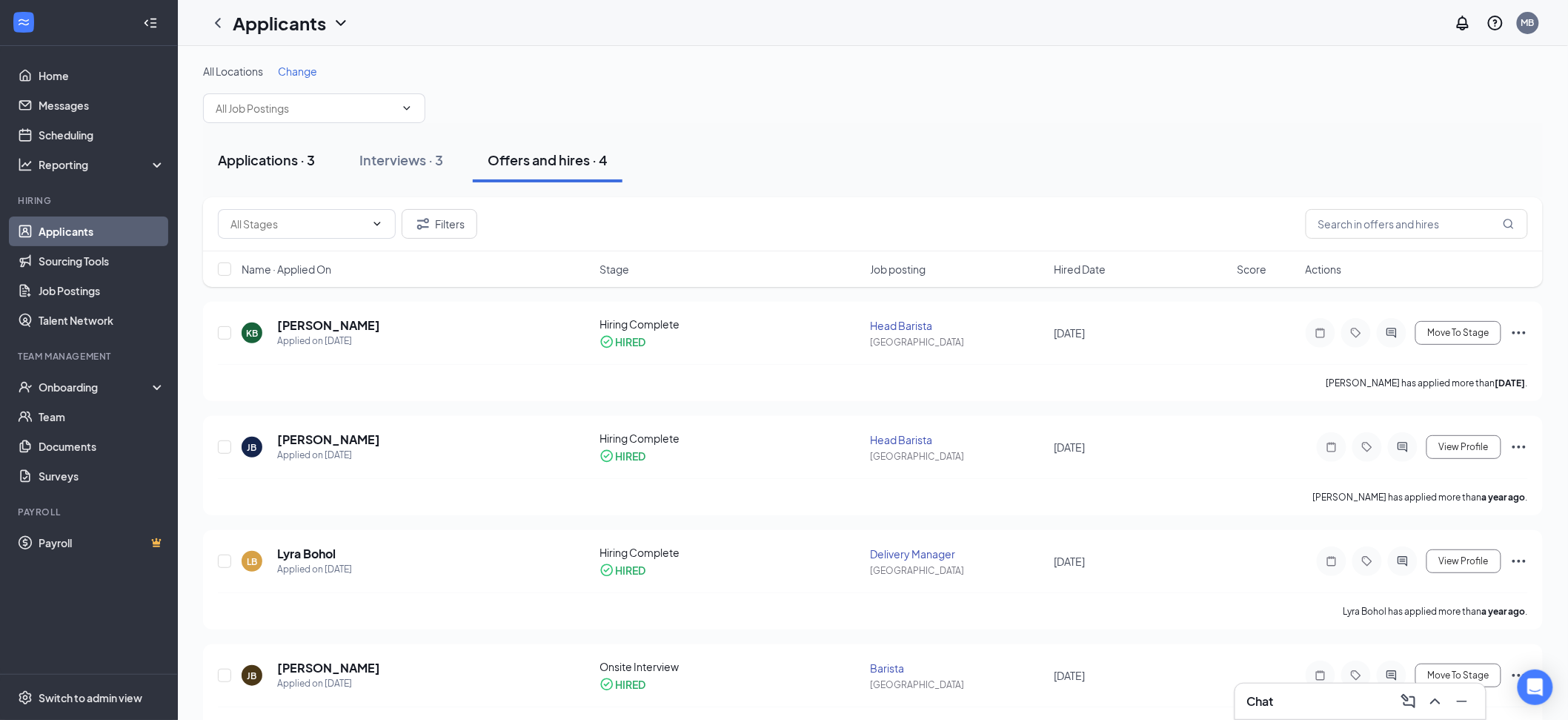
click at [250, 173] on button "Applications · 3" at bounding box center [266, 160] width 127 height 44
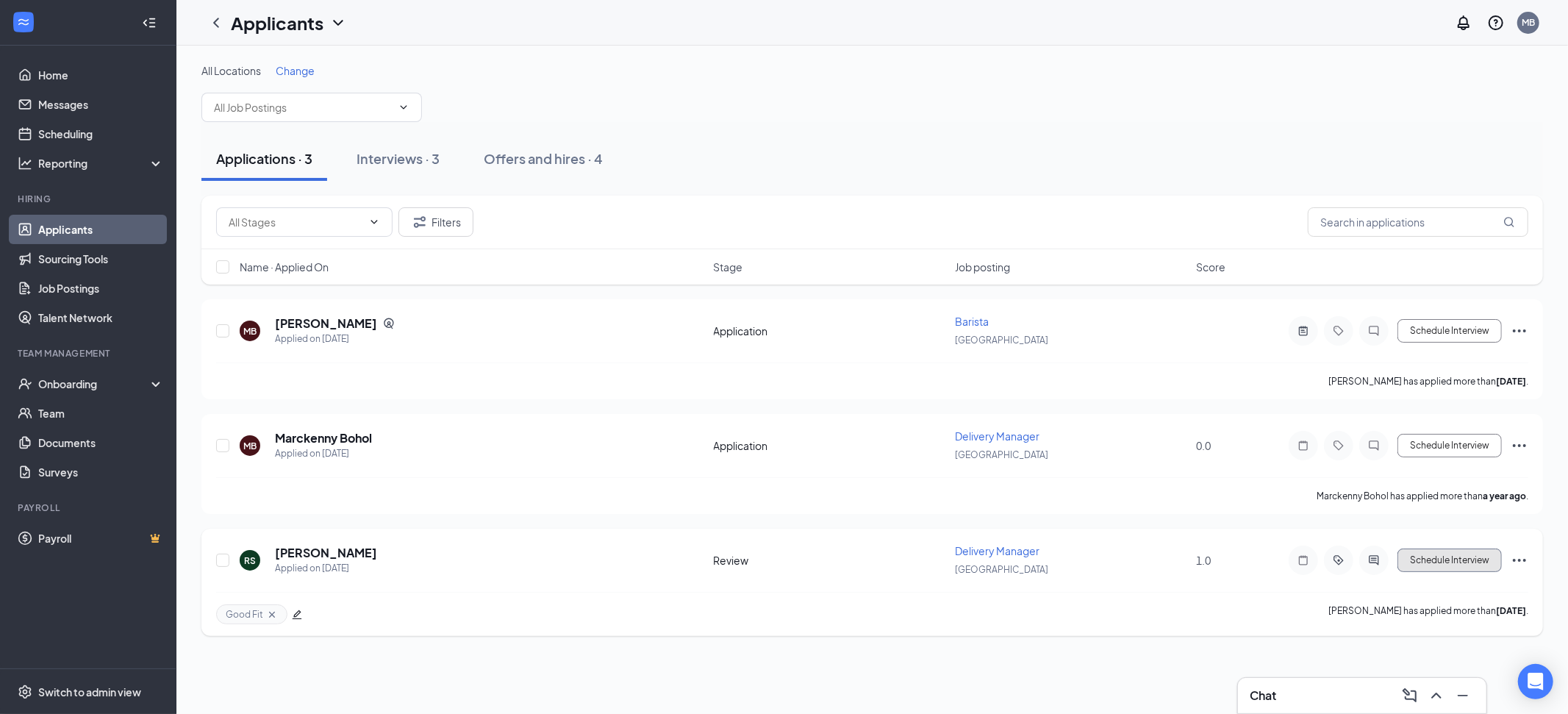
click at [1420, 551] on button "Schedule Interview" at bounding box center [1450, 560] width 105 height 24
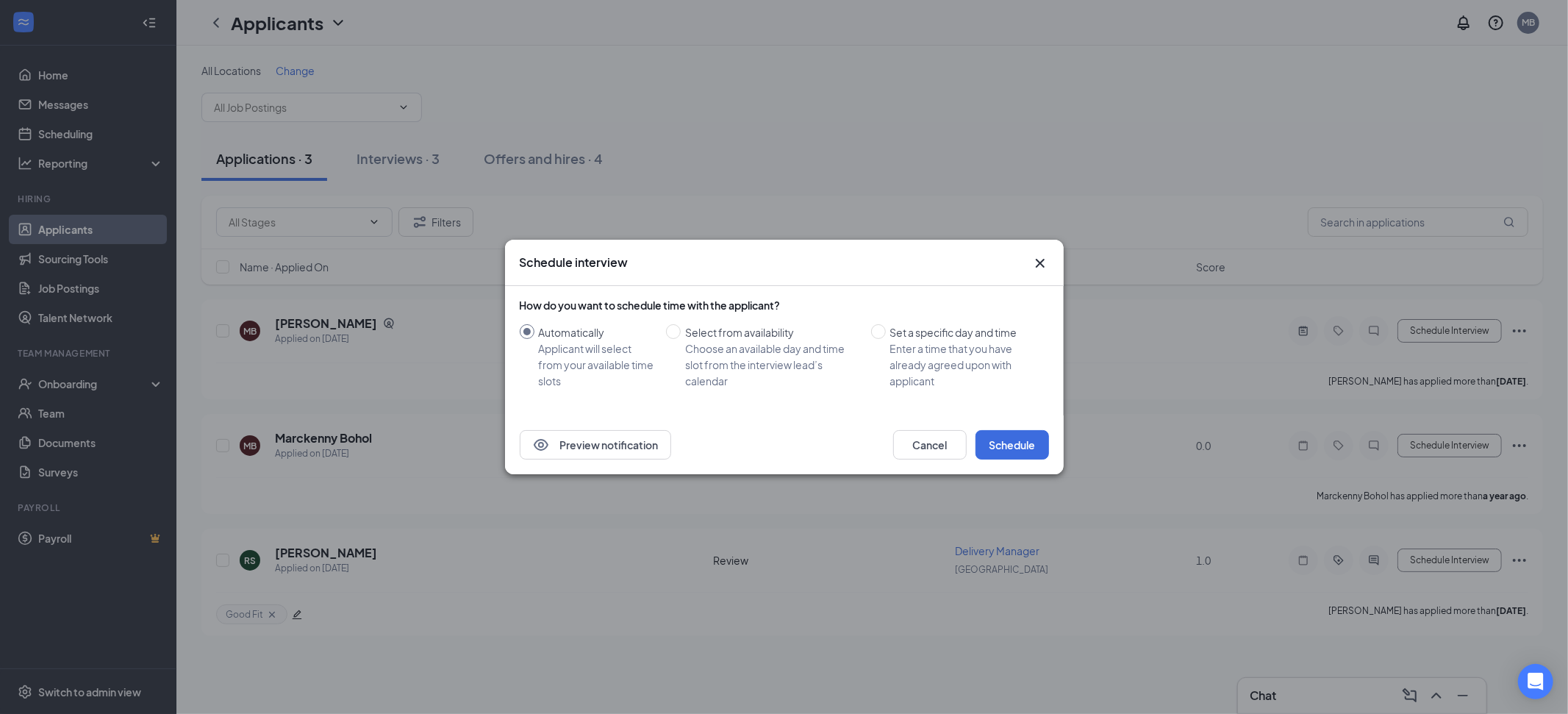
click at [1046, 267] on icon "Cross" at bounding box center [1039, 263] width 18 height 18
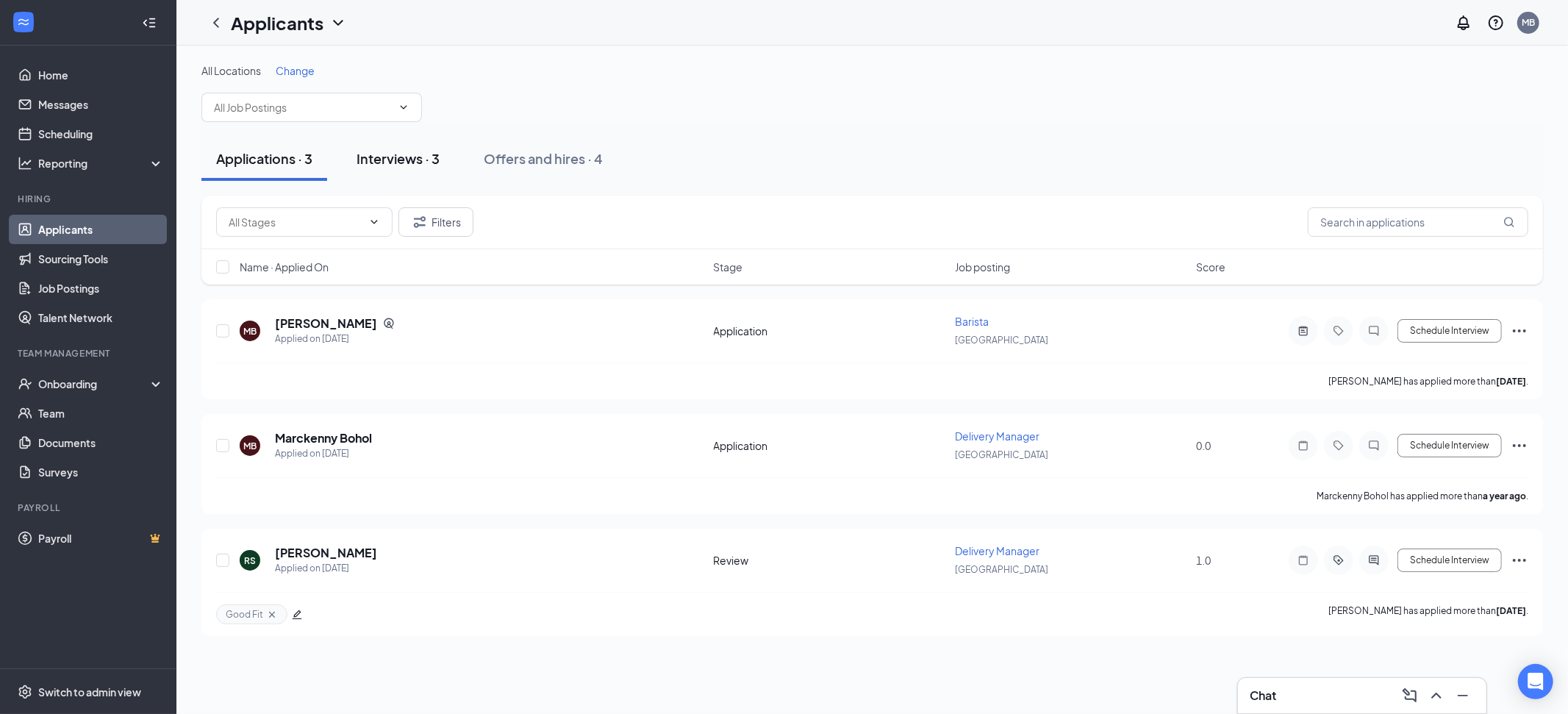
click at [380, 153] on div "Interviews · 3" at bounding box center [398, 158] width 83 height 19
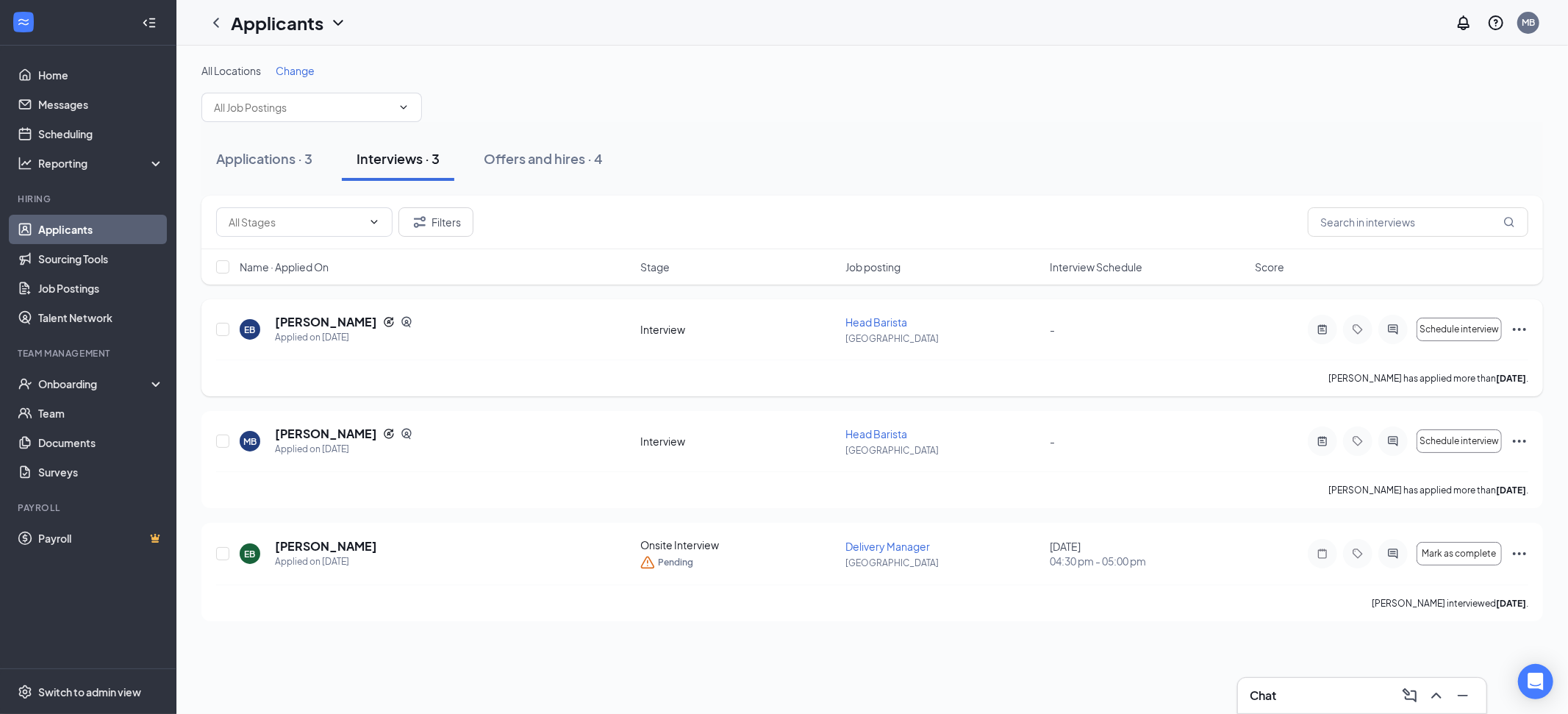
click at [1516, 329] on icon "Ellipses" at bounding box center [1519, 329] width 18 height 18
click at [1545, 301] on div "All Locations Change Applications · 3 Interviews · 3 Offers and hires · 4 Filte…" at bounding box center [872, 342] width 1392 height 593
click at [1517, 330] on icon "Ellipses" at bounding box center [1519, 329] width 18 height 18
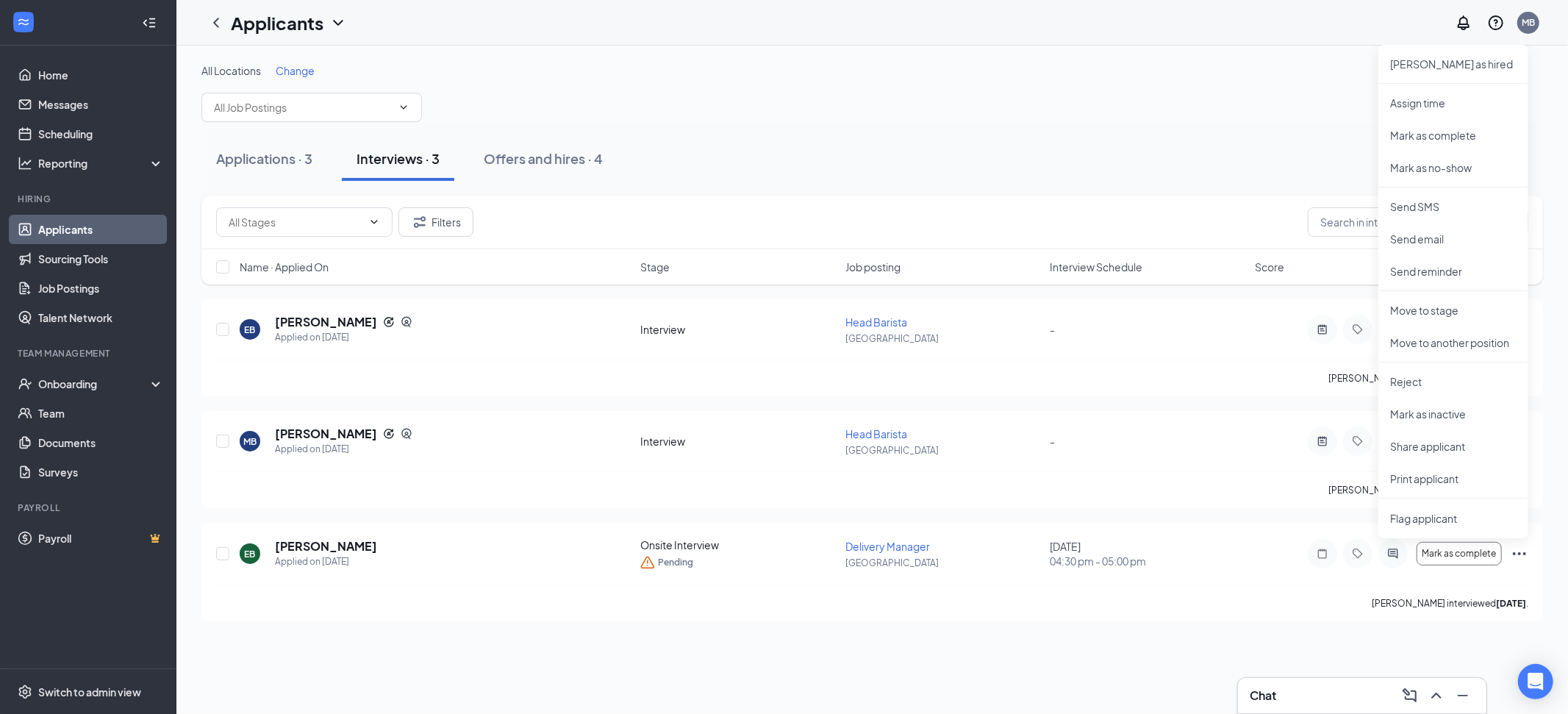
click at [1081, 147] on div "Applications · 3 Interviews · 3 Offers and hires · 4" at bounding box center [872, 158] width 1341 height 44
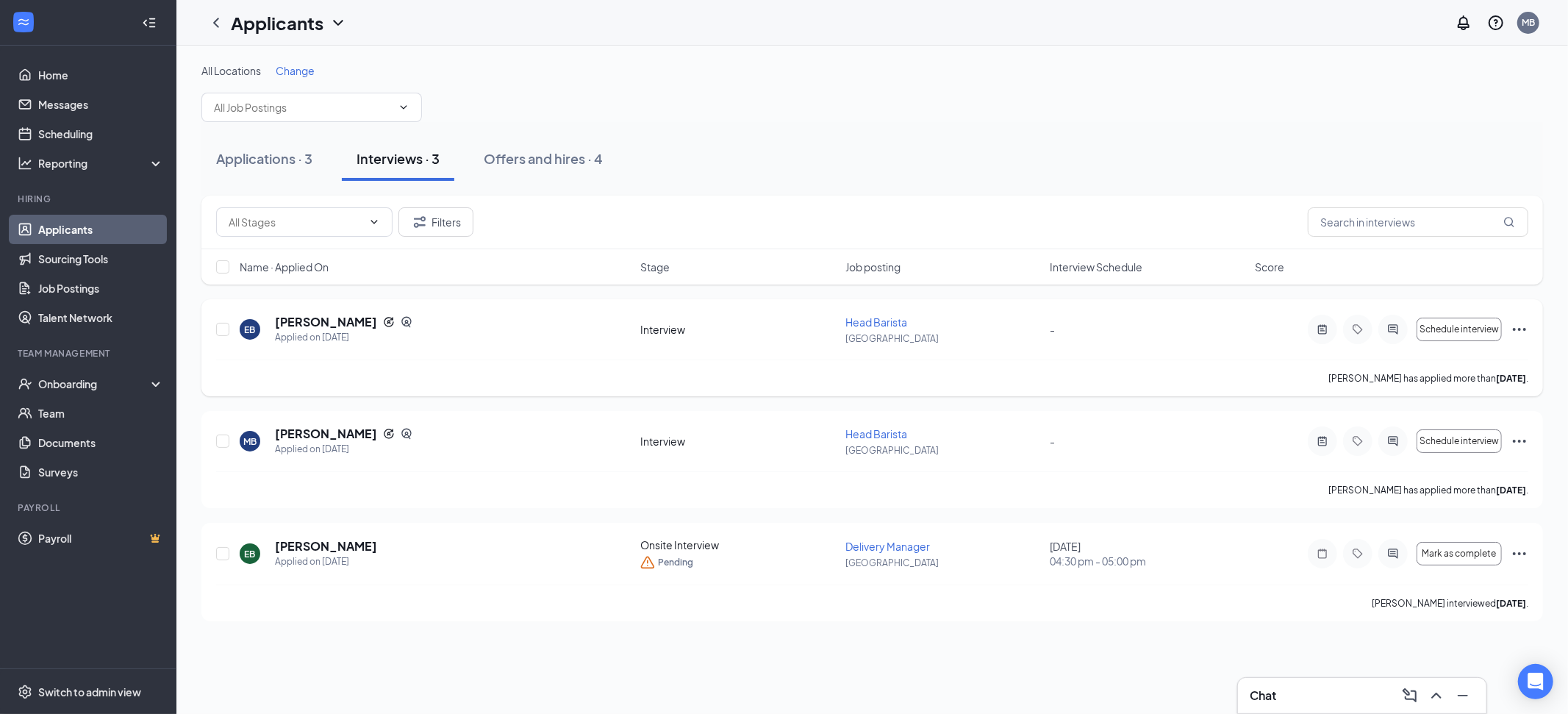
click at [1518, 326] on icon "Ellipses" at bounding box center [1519, 329] width 18 height 18
